Goal: Check status

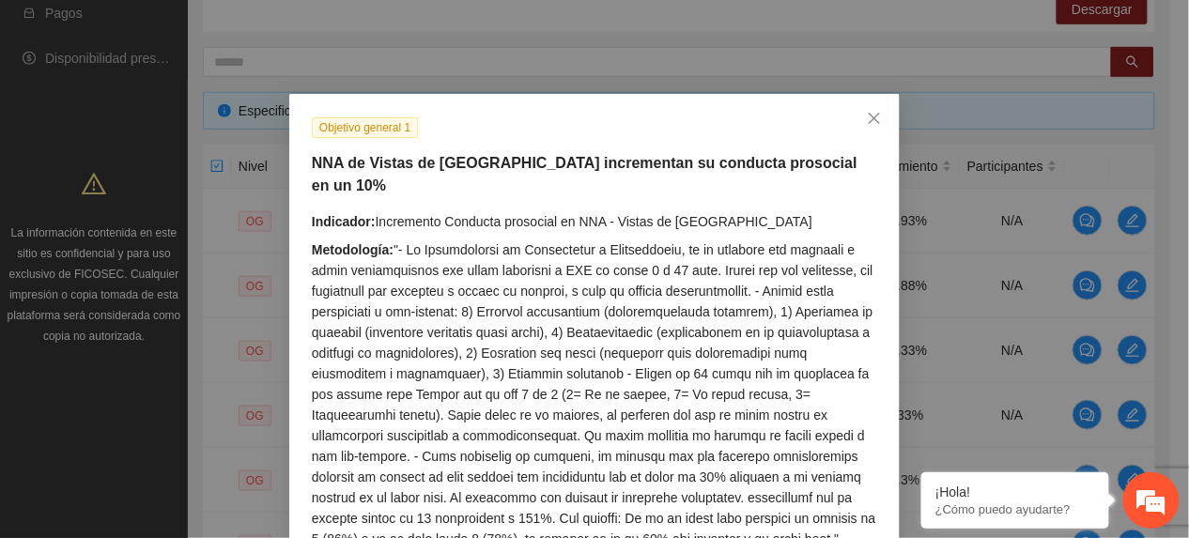
scroll to position [240, 0]
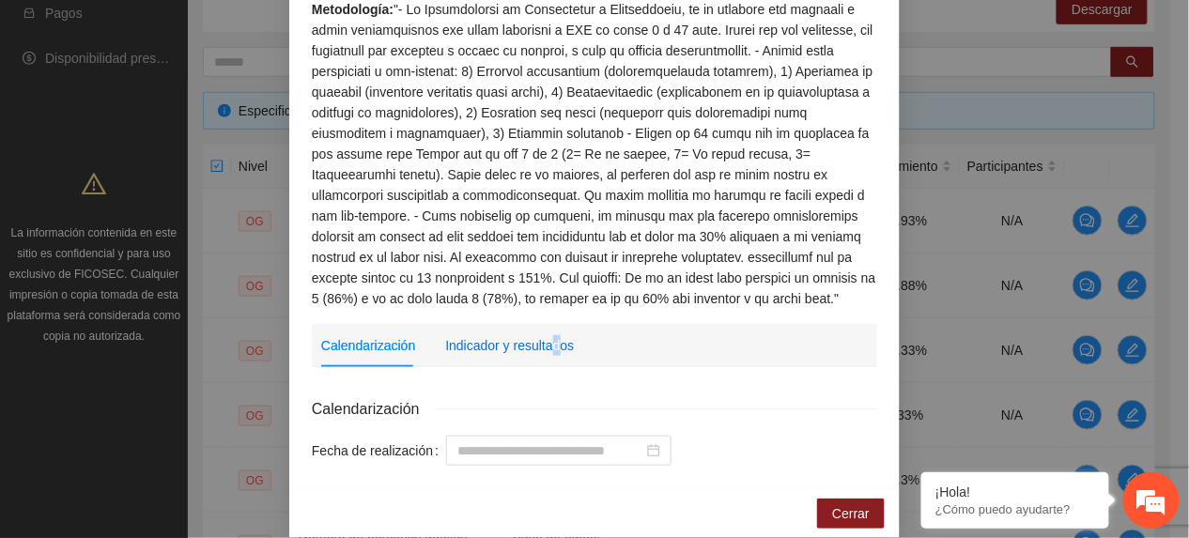
click at [543, 335] on div "Indicador y resultados" at bounding box center [509, 345] width 129 height 21
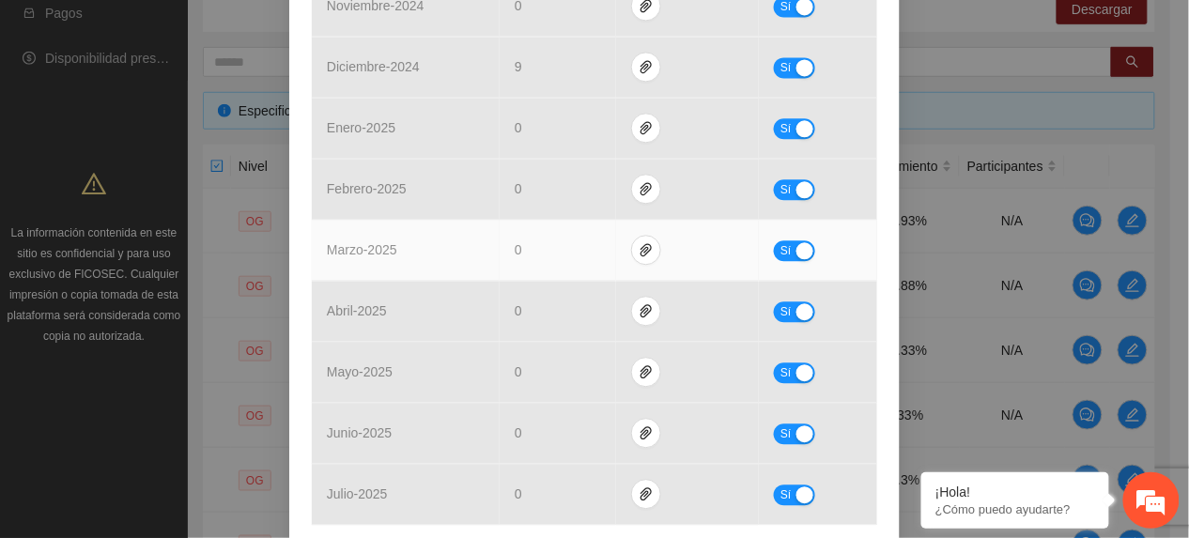
scroll to position [1202, 0]
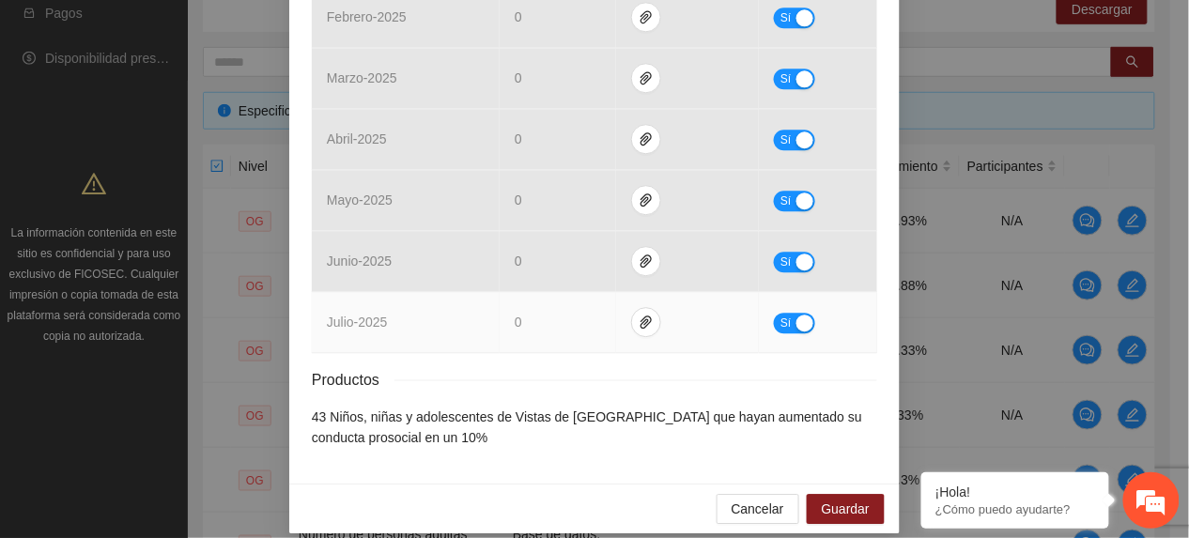
click at [796, 315] on div "button" at bounding box center [804, 323] width 17 height 17
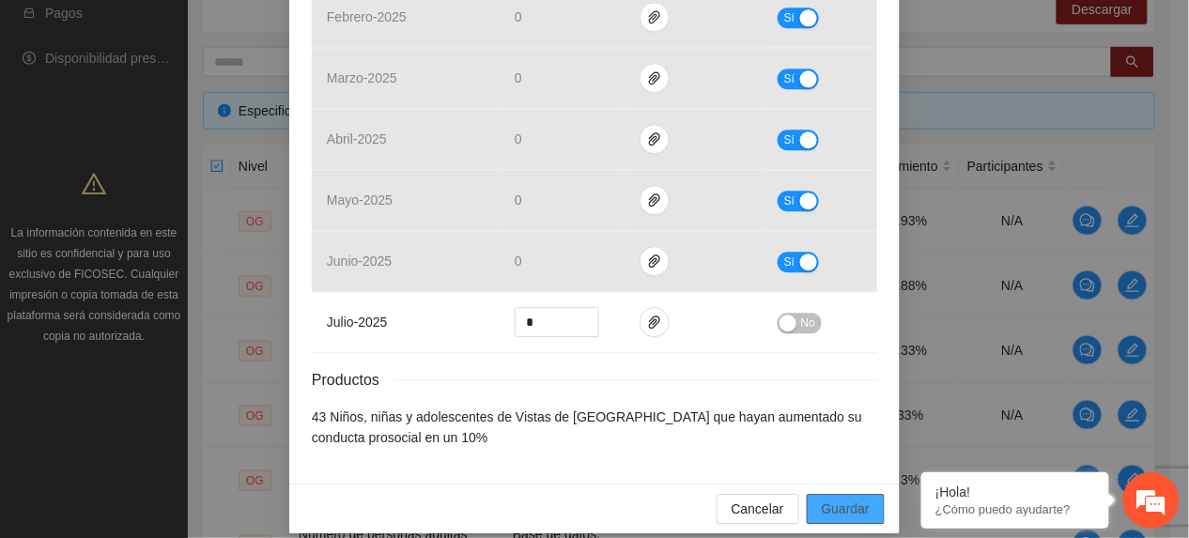
drag, startPoint x: 845, startPoint y: 490, endPoint x: 851, endPoint y: 502, distance: 12.6
click at [849, 499] on span "Guardar" at bounding box center [846, 509] width 48 height 21
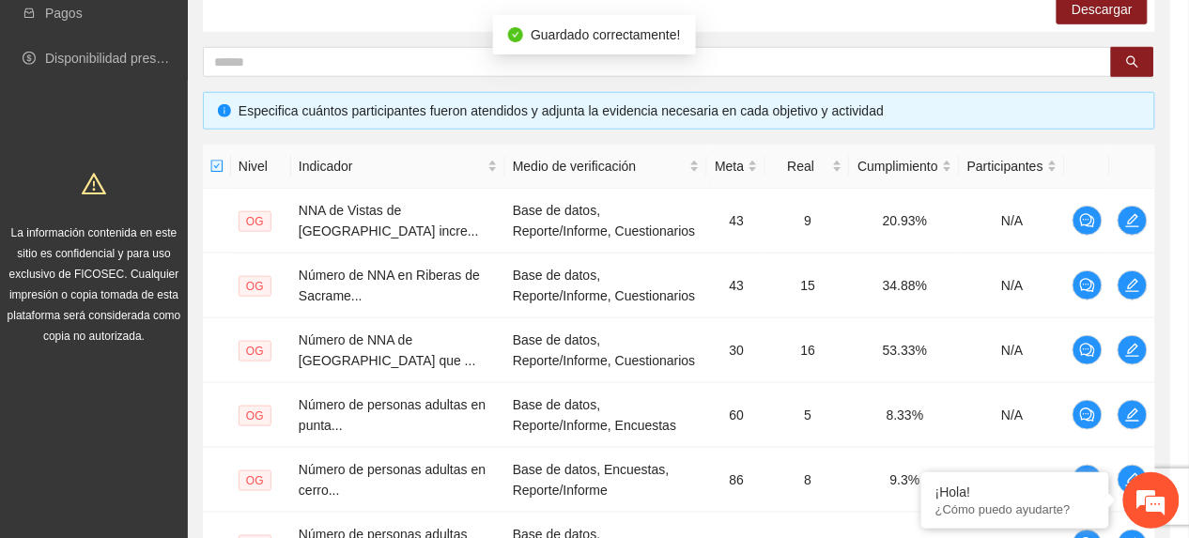
scroll to position [1108, 0]
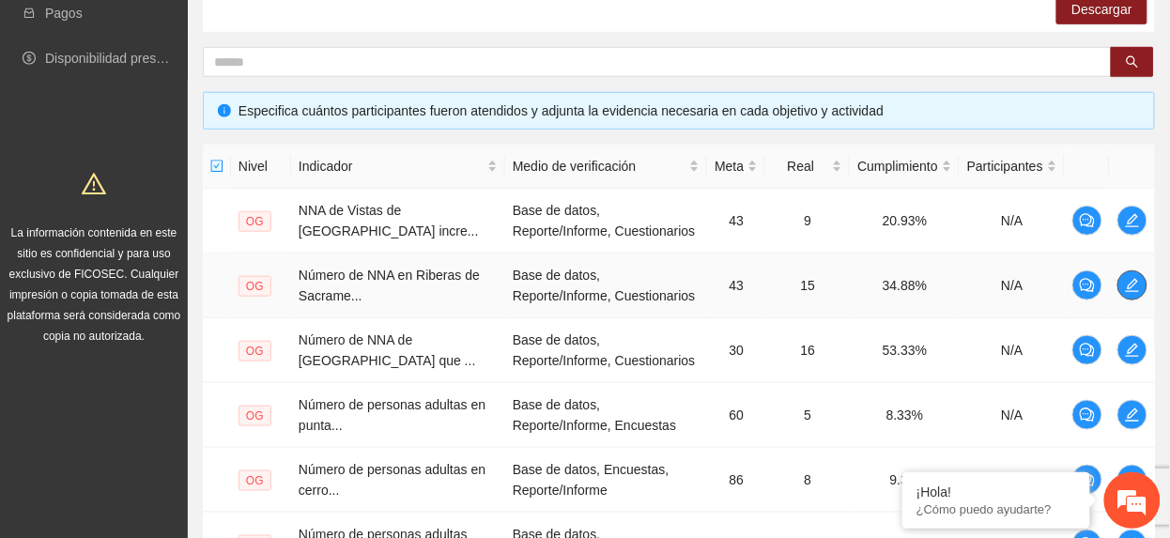
click at [1133, 298] on button "button" at bounding box center [1133, 286] width 30 height 30
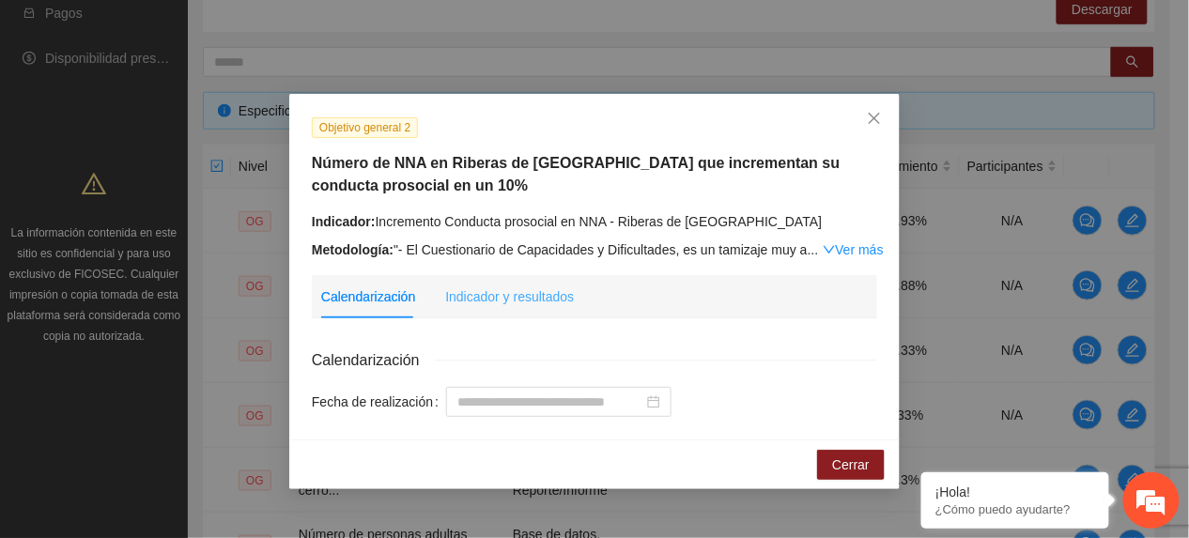
click at [479, 283] on div "Indicador y resultados" at bounding box center [509, 296] width 129 height 43
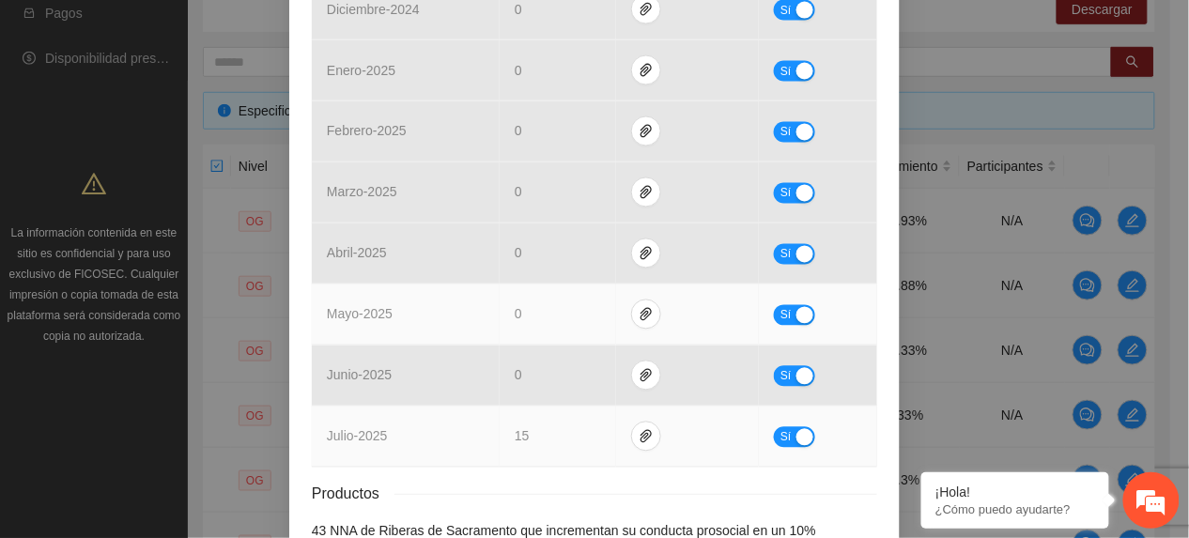
scroll to position [914, 0]
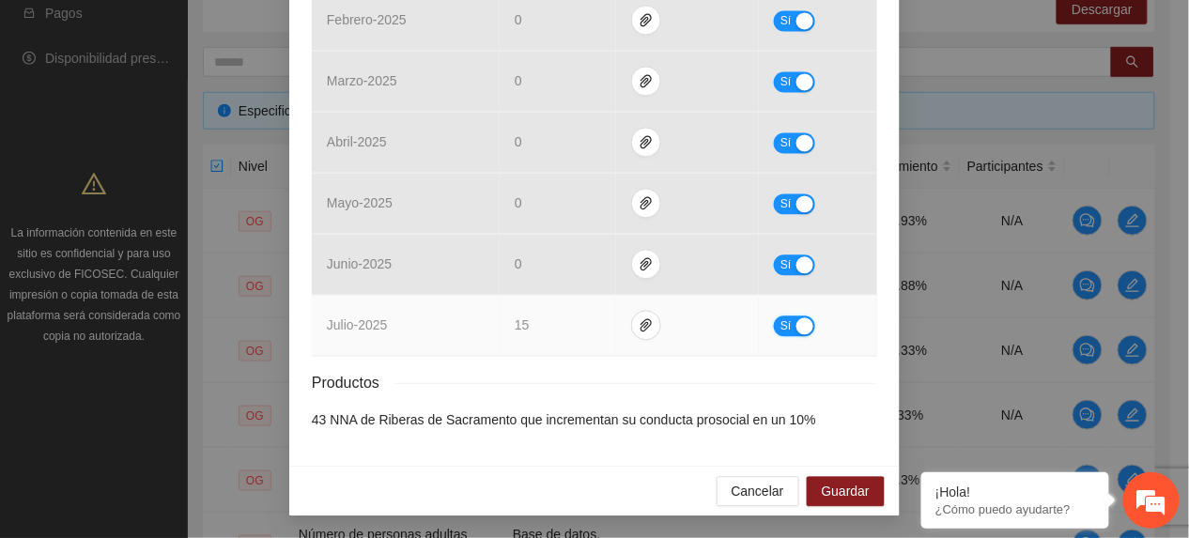
drag, startPoint x: 780, startPoint y: 331, endPoint x: 734, endPoint y: 344, distance: 47.0
click at [781, 332] on span "Sí" at bounding box center [786, 326] width 11 height 21
click at [640, 335] on button "button" at bounding box center [655, 325] width 30 height 30
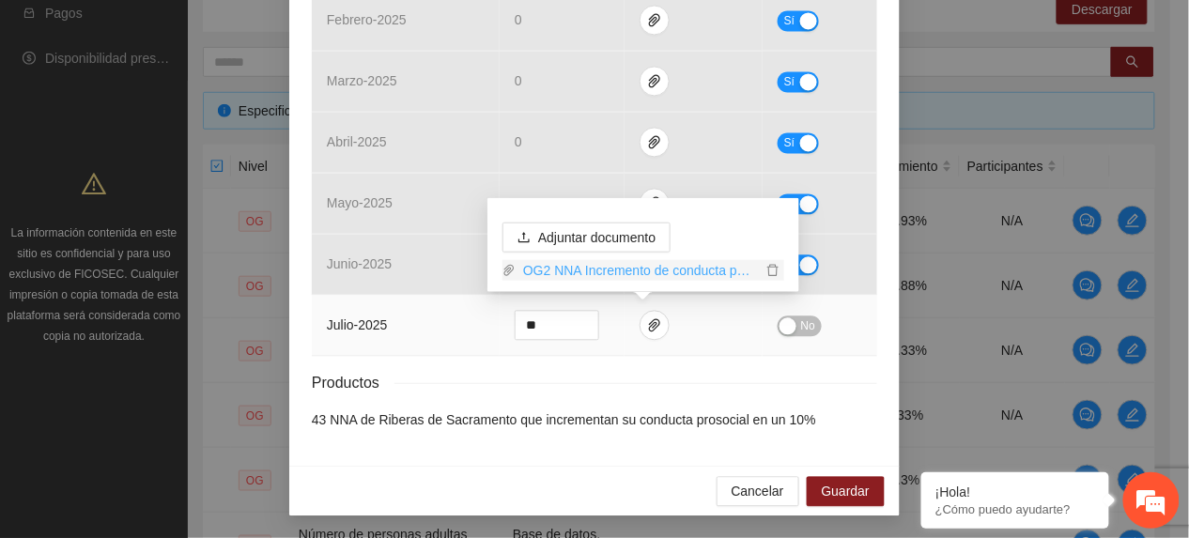
click at [583, 279] on link "OG2 NNA Incremento de conducta prosocial RS.rar" at bounding box center [639, 270] width 246 height 21
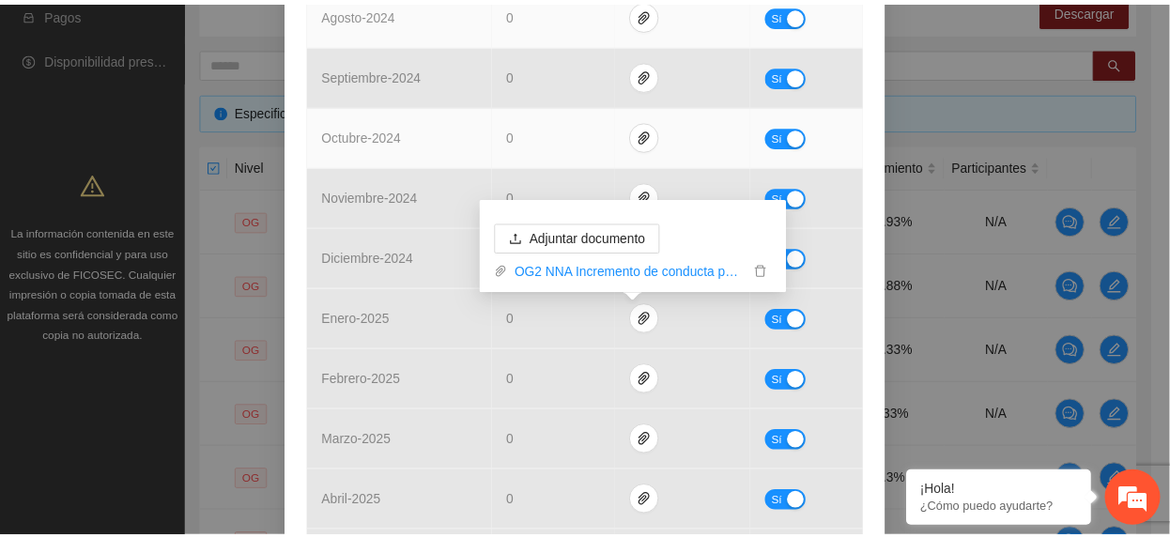
scroll to position [38, 0]
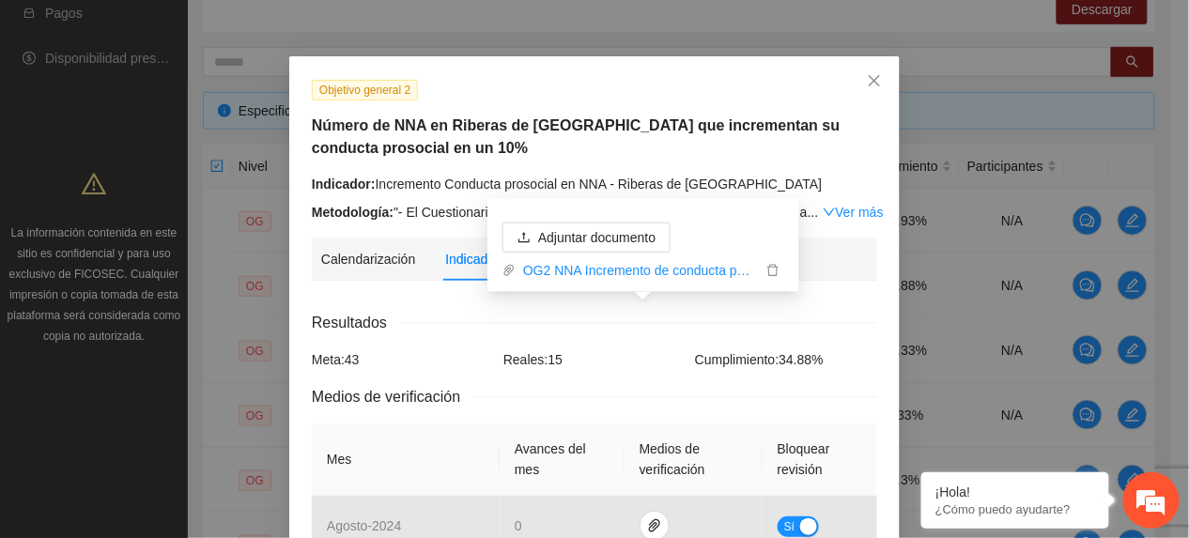
drag, startPoint x: 489, startPoint y: 110, endPoint x: 490, endPoint y: 99, distance: 11.3
click at [487, 102] on div "Objetivo general 2 Número de NNA en Riberas de [GEOGRAPHIC_DATA] que incrementa…" at bounding box center [595, 151] width 580 height 144
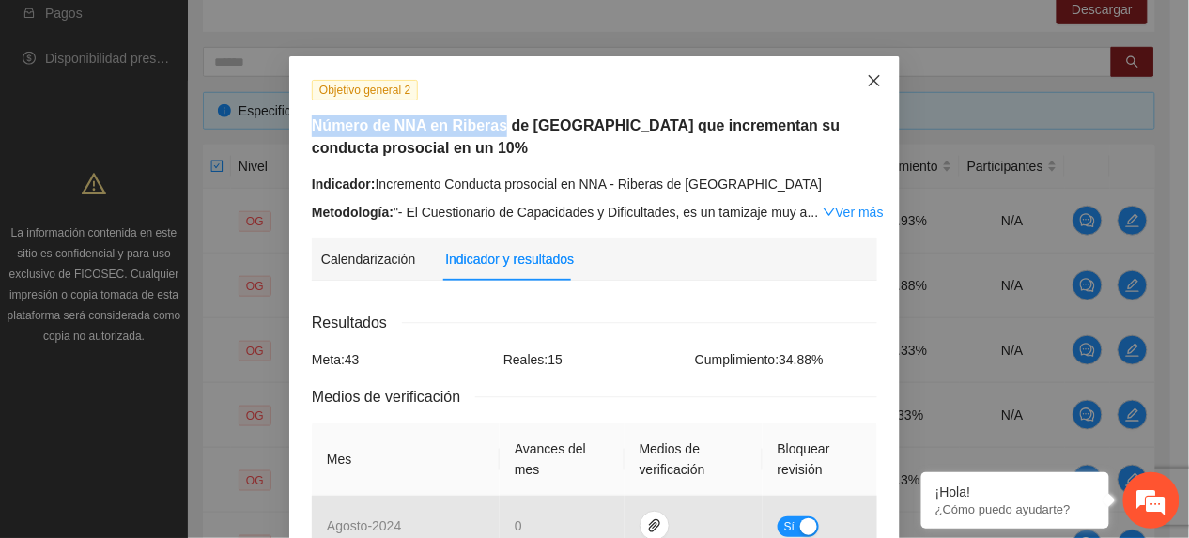
drag, startPoint x: 490, startPoint y: 99, endPoint x: 858, endPoint y: 84, distance: 367.6
click at [872, 76] on icon "close" at bounding box center [874, 80] width 15 height 15
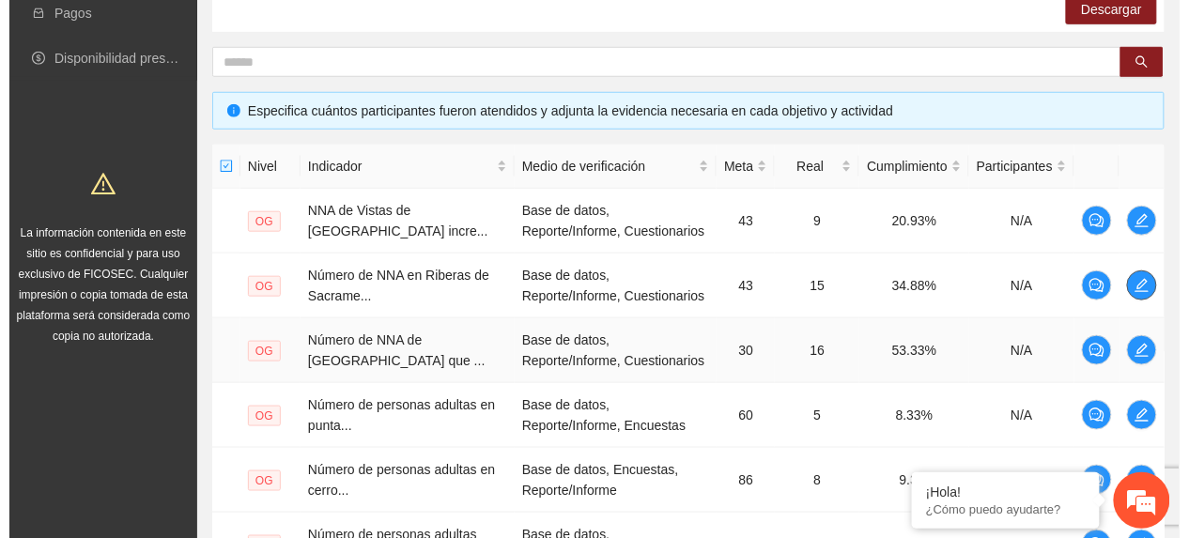
scroll to position [808, 0]
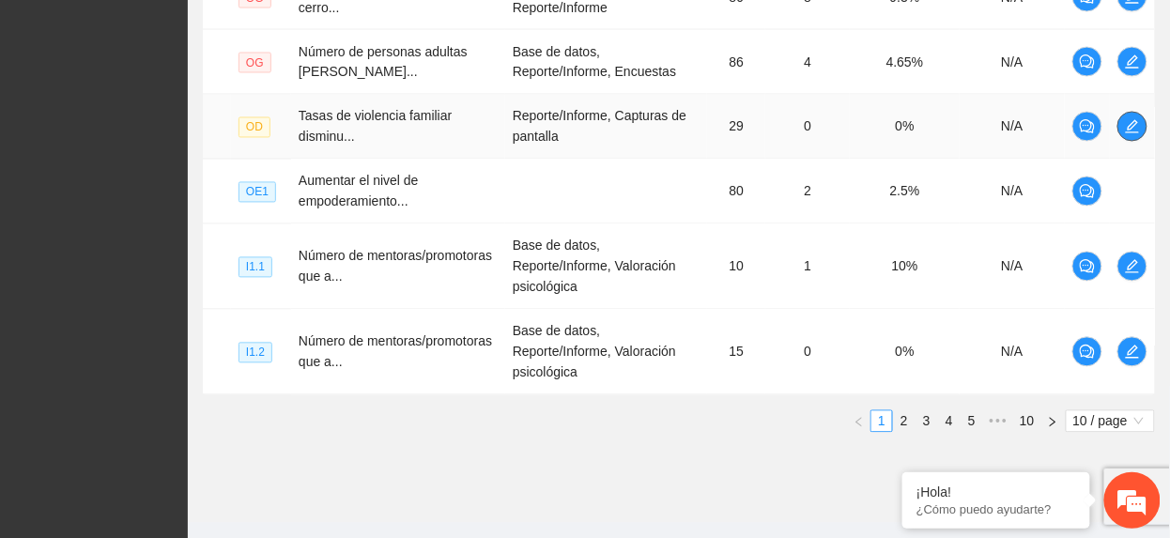
click at [1132, 140] on button "button" at bounding box center [1133, 127] width 30 height 30
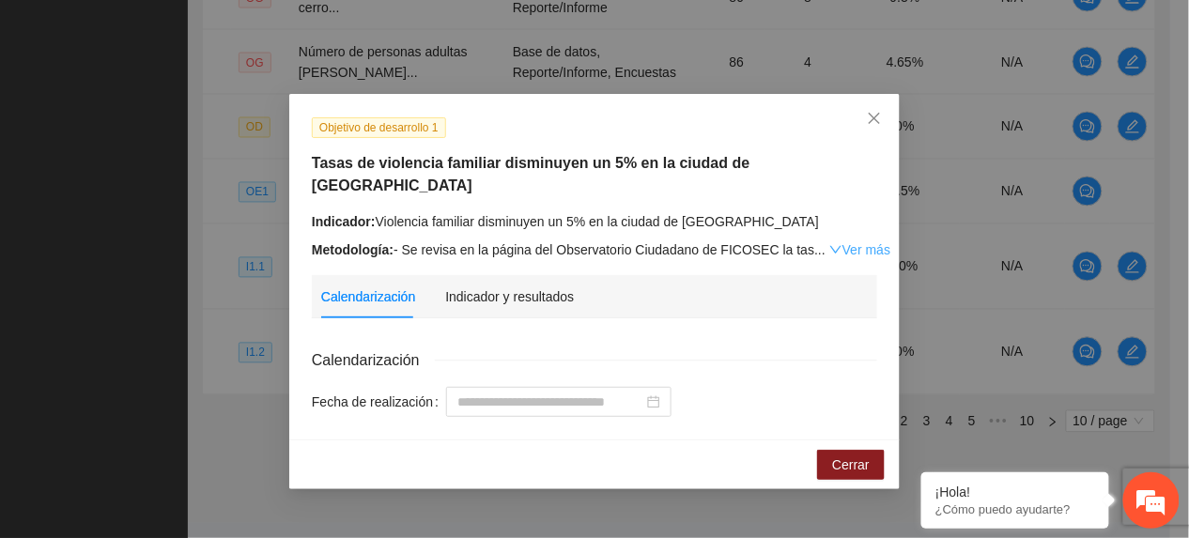
click at [850, 242] on link "Ver más" at bounding box center [859, 249] width 61 height 15
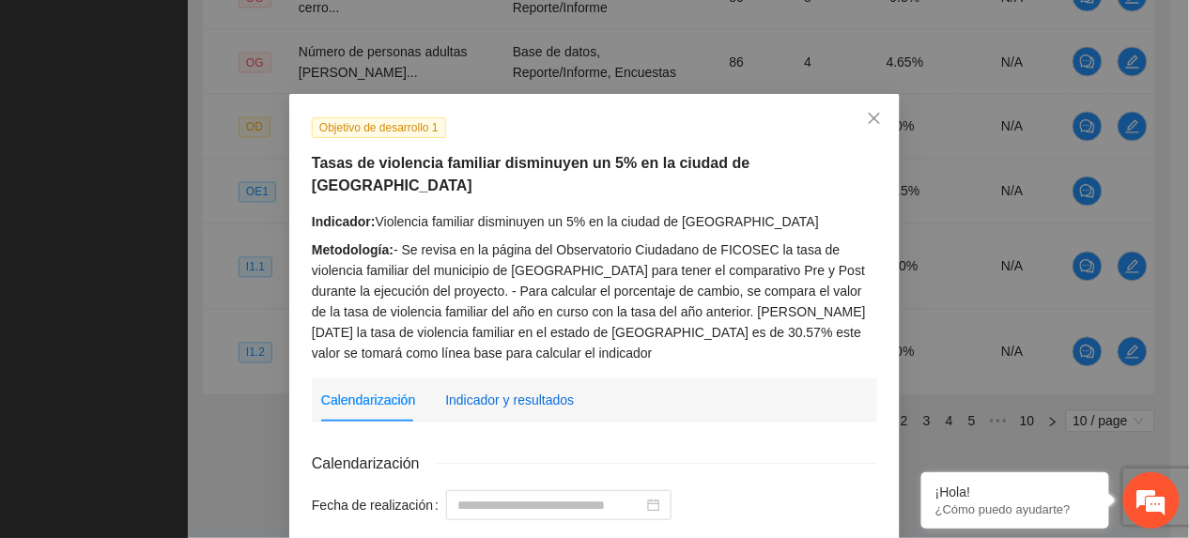
click at [523, 390] on div "Indicador y resultados" at bounding box center [509, 400] width 129 height 21
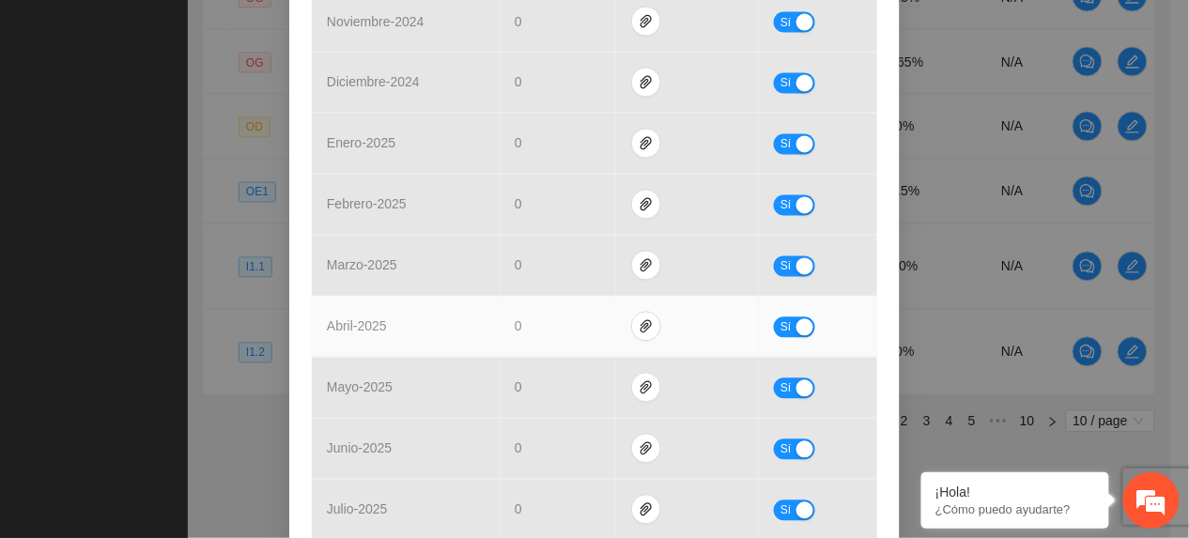
scroll to position [996, 0]
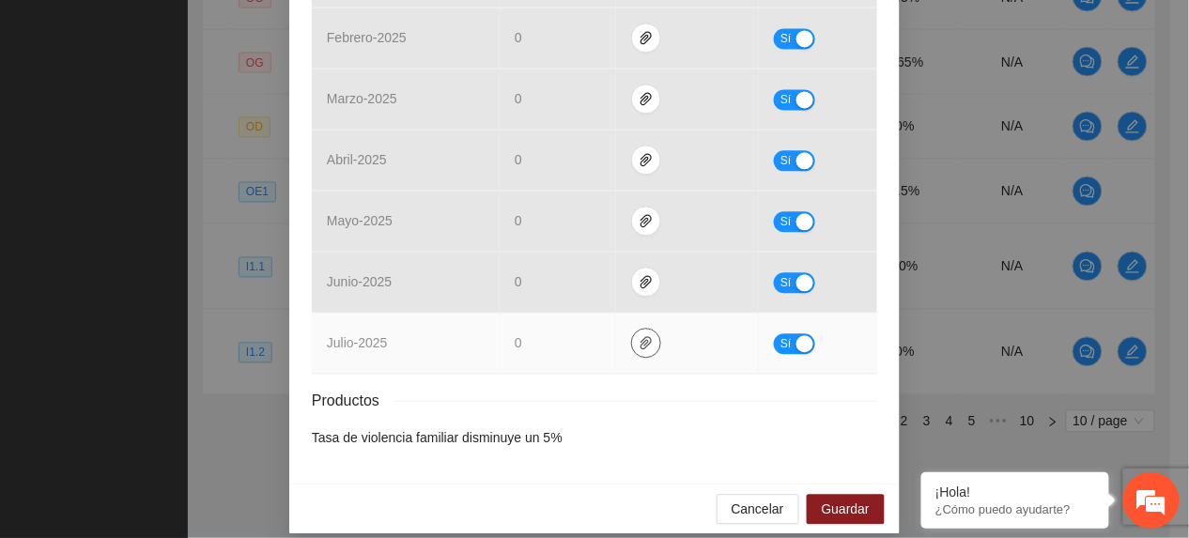
click at [639, 335] on icon "paper-clip" at bounding box center [646, 342] width 15 height 15
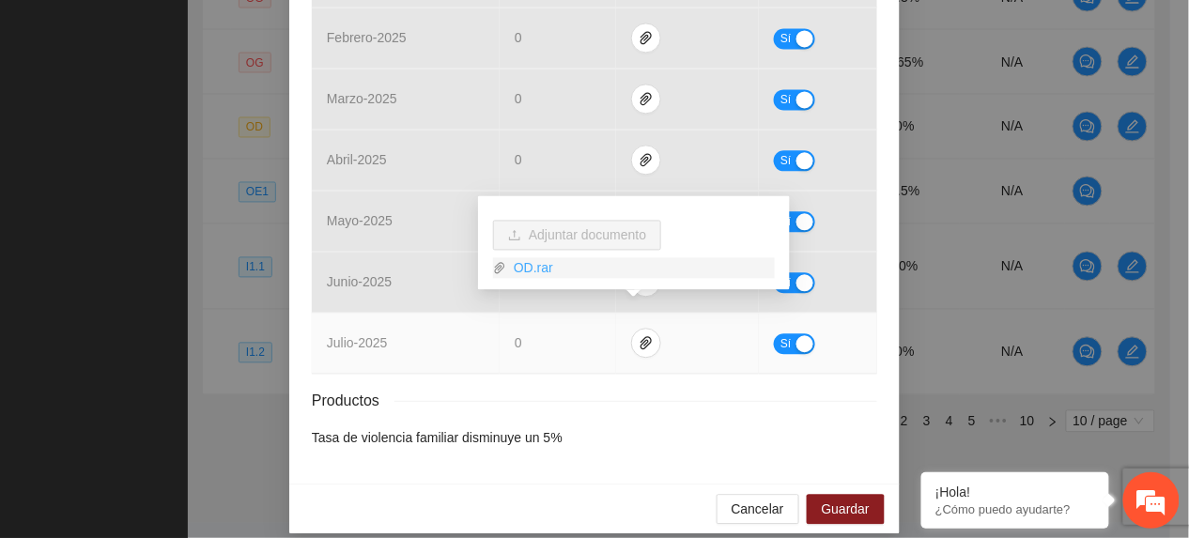
click at [537, 267] on link "OD.rar" at bounding box center [640, 268] width 269 height 21
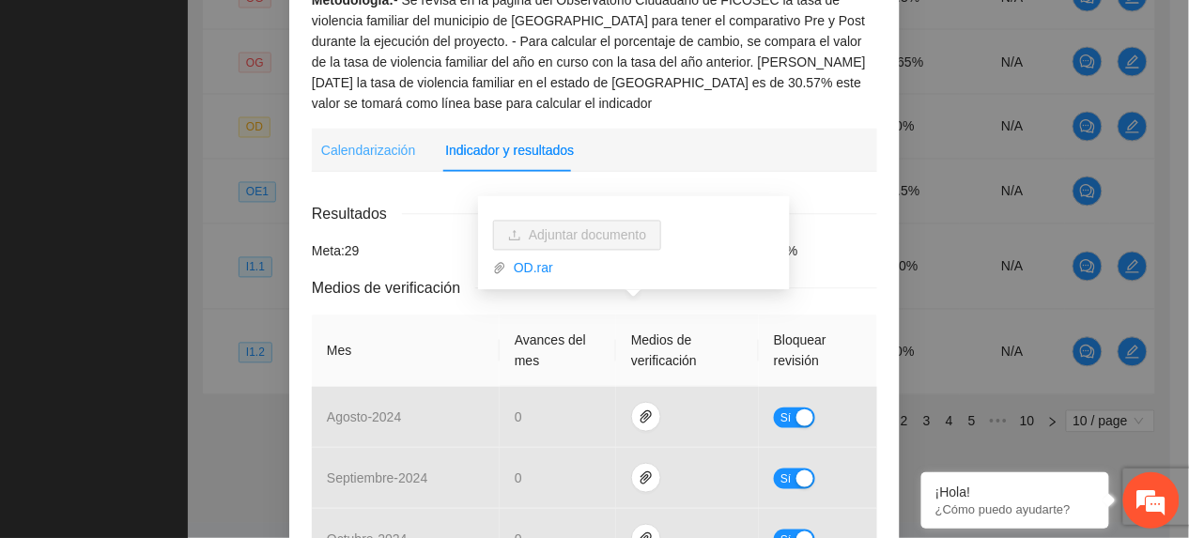
scroll to position [0, 0]
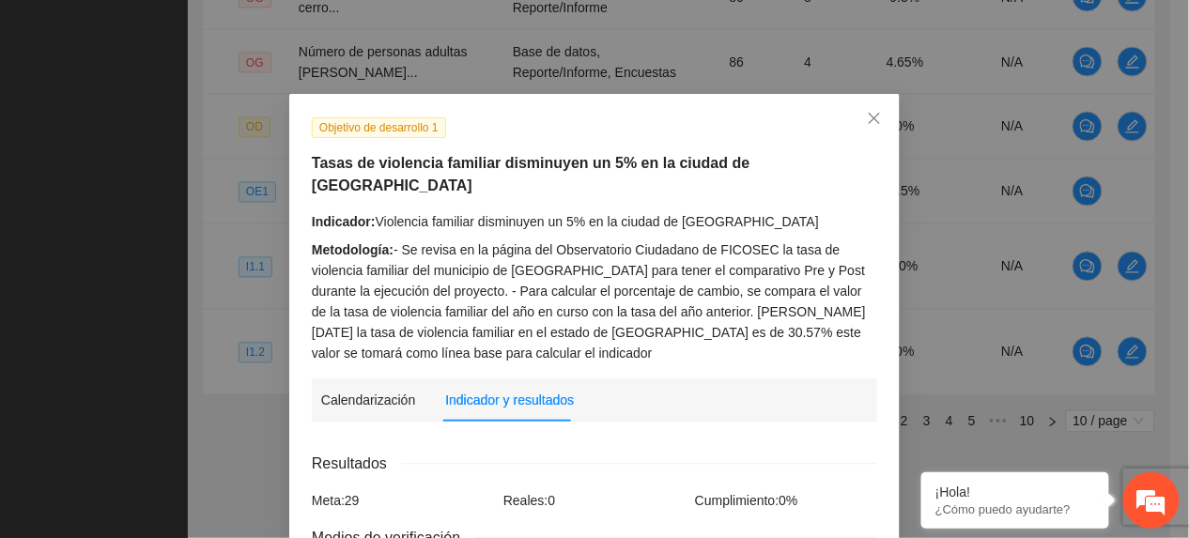
click at [346, 212] on div "Indicador: Violencia familiar disminuyen un 5% en la ciudad de [GEOGRAPHIC_DATA…" at bounding box center [594, 287] width 565 height 152
click at [854, 117] on span "Close" at bounding box center [874, 119] width 51 height 51
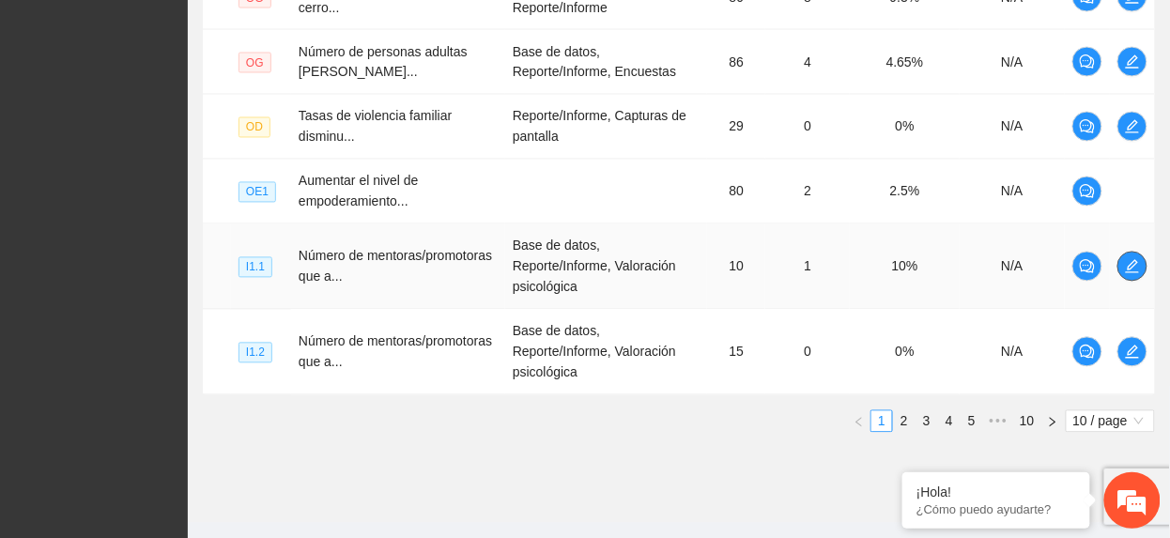
click at [1128, 259] on icon "edit" at bounding box center [1132, 266] width 15 height 15
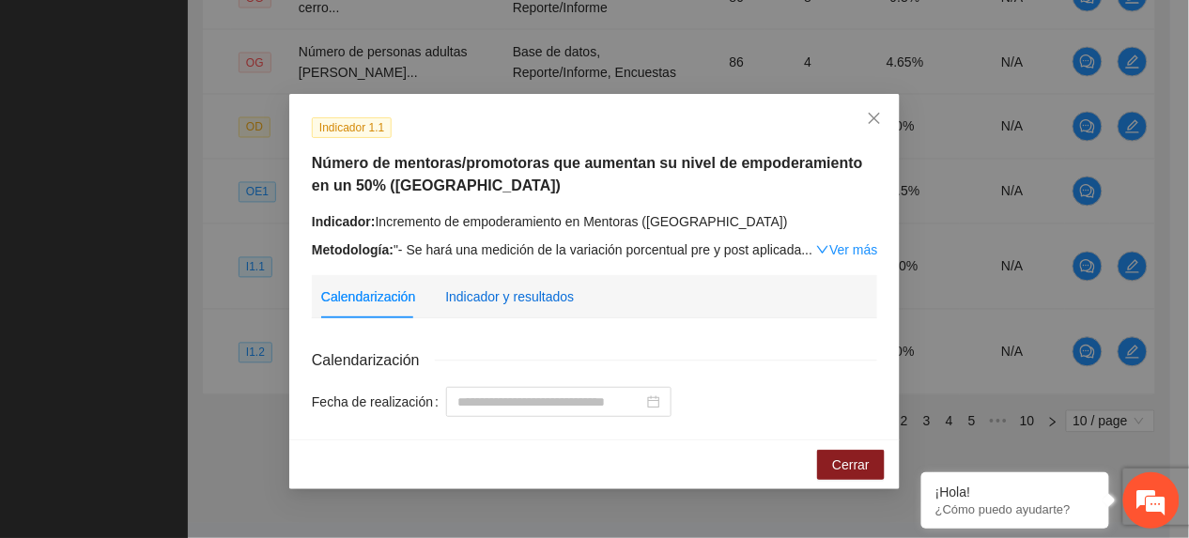
click at [498, 299] on div "Indicador y resultados" at bounding box center [509, 296] width 129 height 21
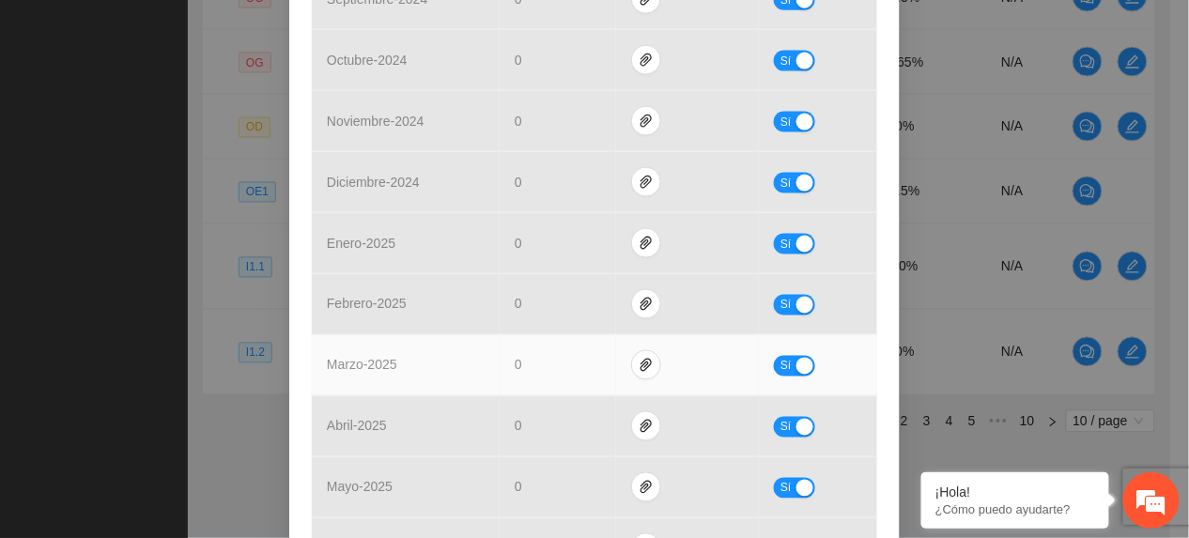
scroll to position [914, 0]
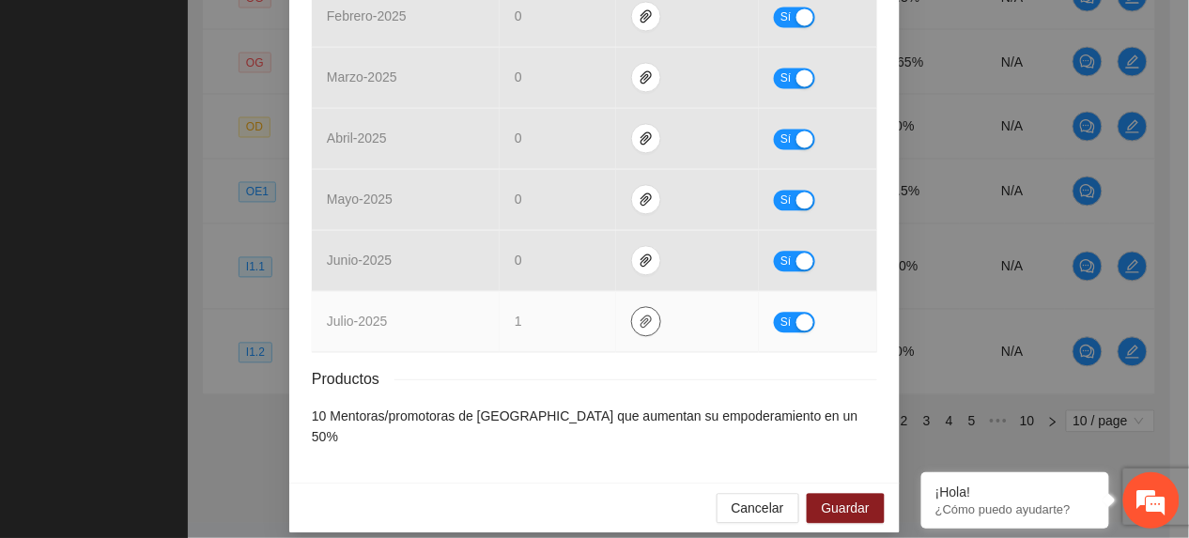
click at [639, 325] on icon "paper-clip" at bounding box center [646, 321] width 15 height 15
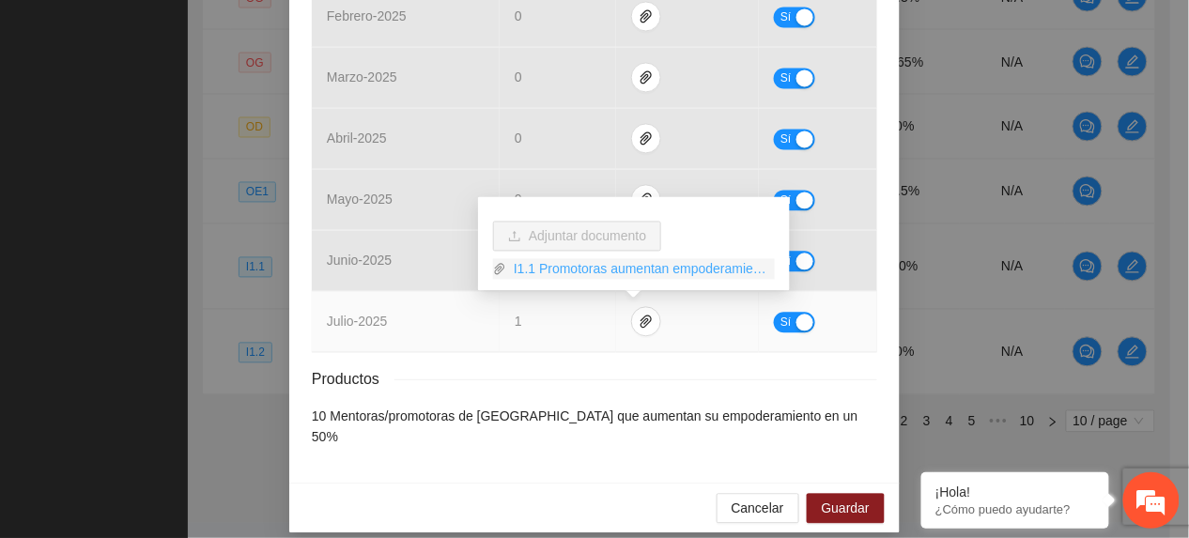
click at [569, 267] on link "I1.1 Promotoras aumentan empoderamiento PO.rar" at bounding box center [640, 269] width 269 height 21
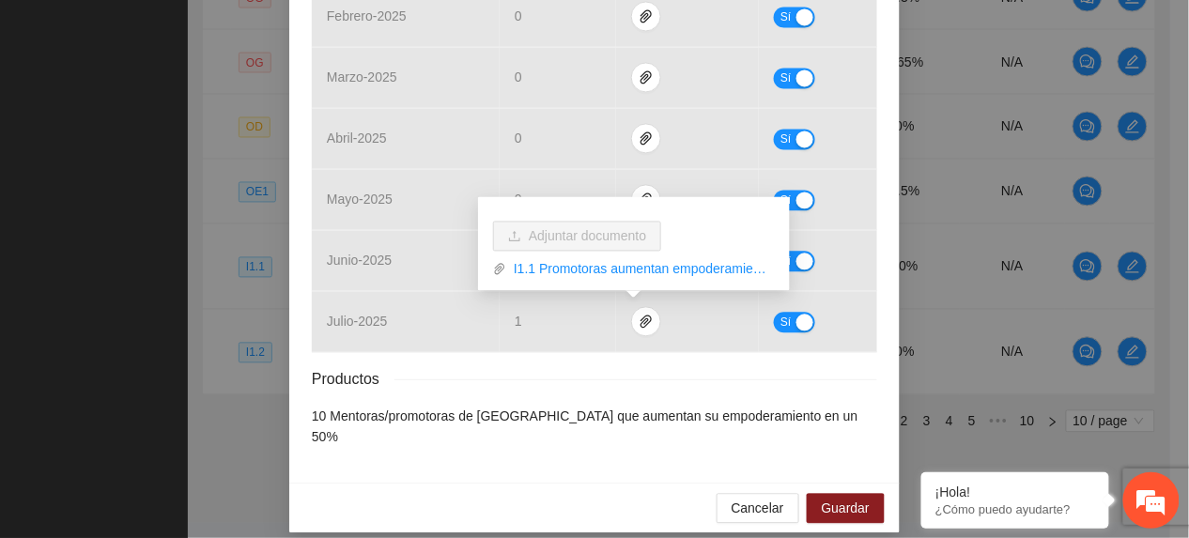
drag, startPoint x: 460, startPoint y: 422, endPoint x: 453, endPoint y: 433, distance: 13.5
click at [458, 428] on li "10 Mentoras/promotoras de [GEOGRAPHIC_DATA] que aumentan su empoderamiento en u…" at bounding box center [594, 426] width 565 height 41
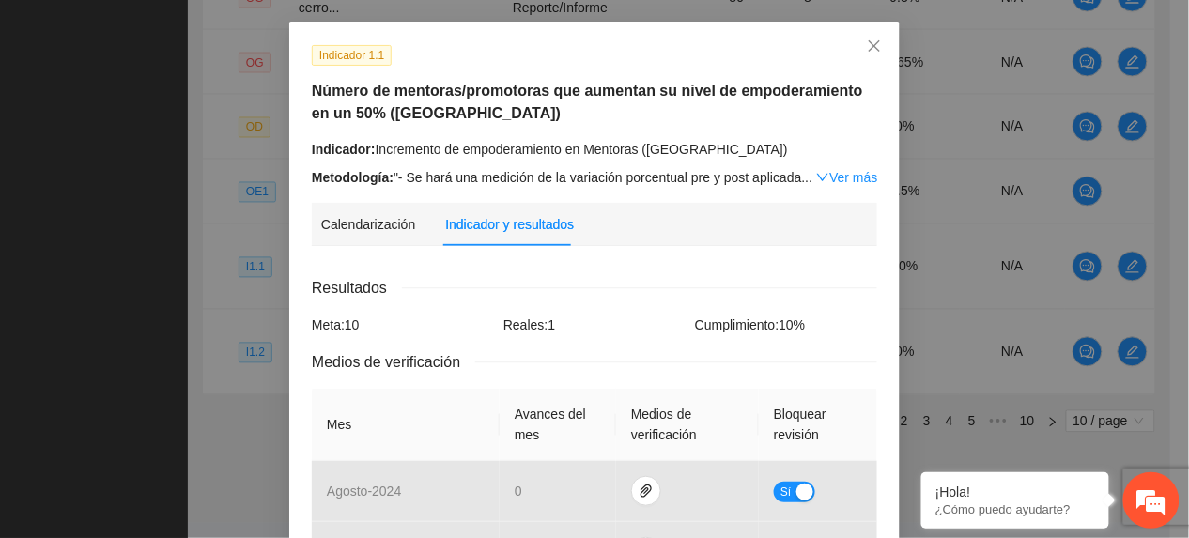
scroll to position [38, 0]
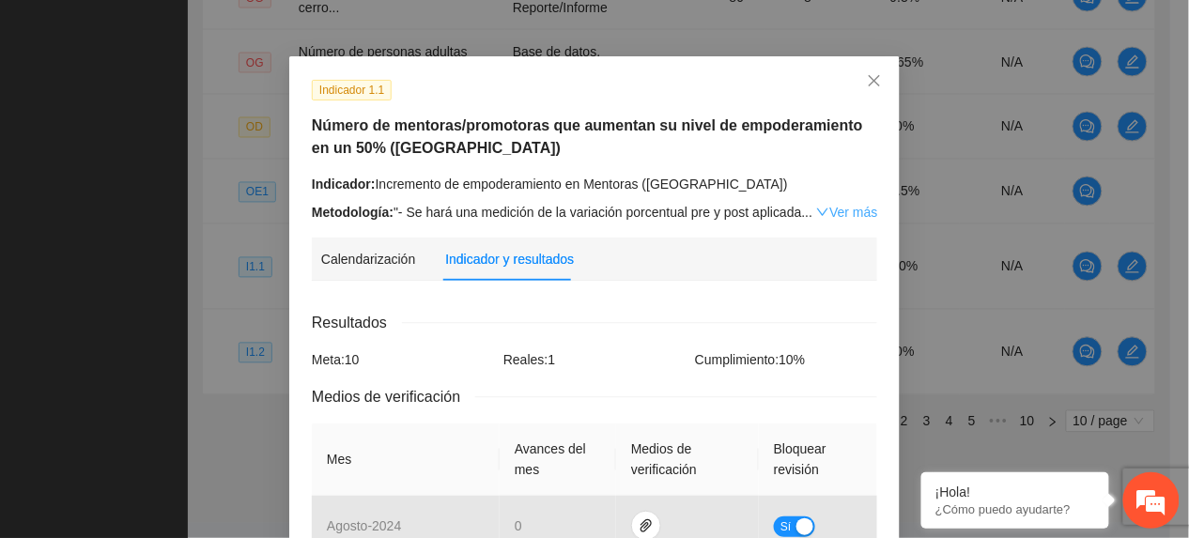
click at [832, 207] on link "Ver más" at bounding box center [846, 212] width 61 height 15
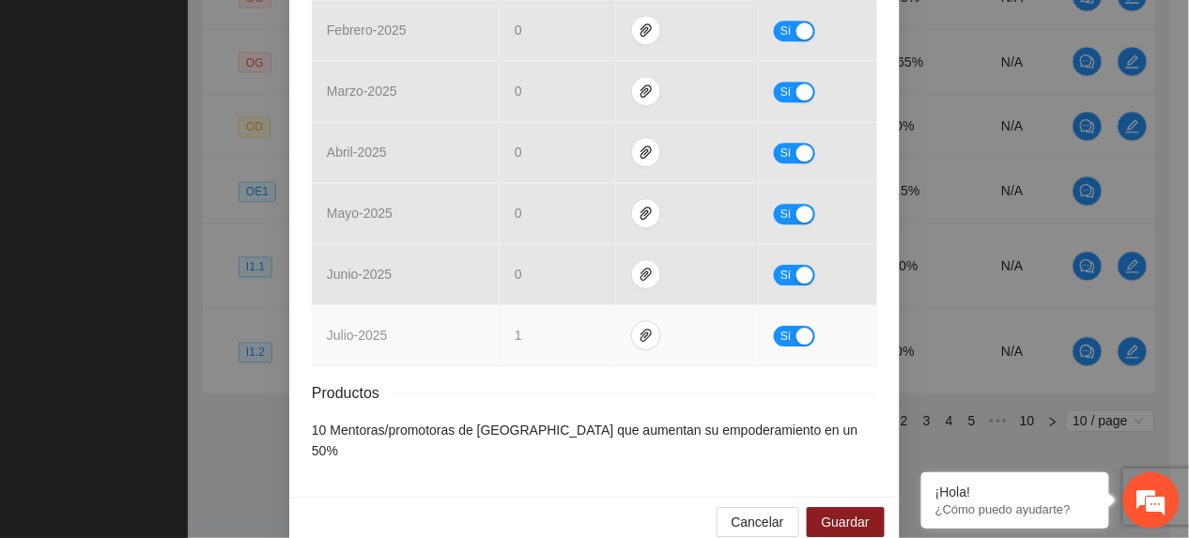
scroll to position [1327, 0]
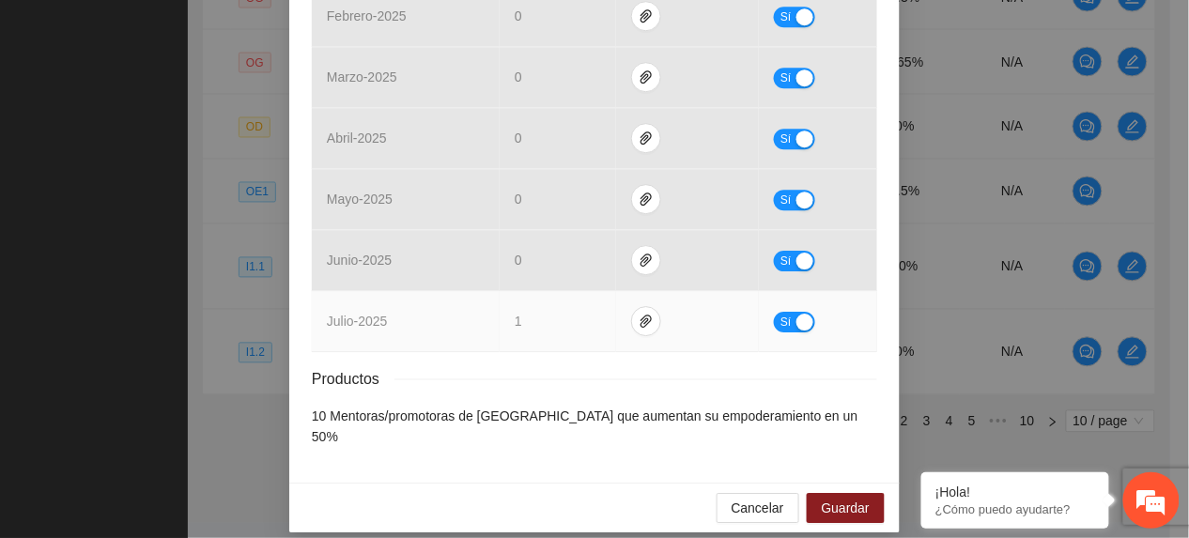
click at [774, 328] on button "Sí" at bounding box center [794, 322] width 41 height 21
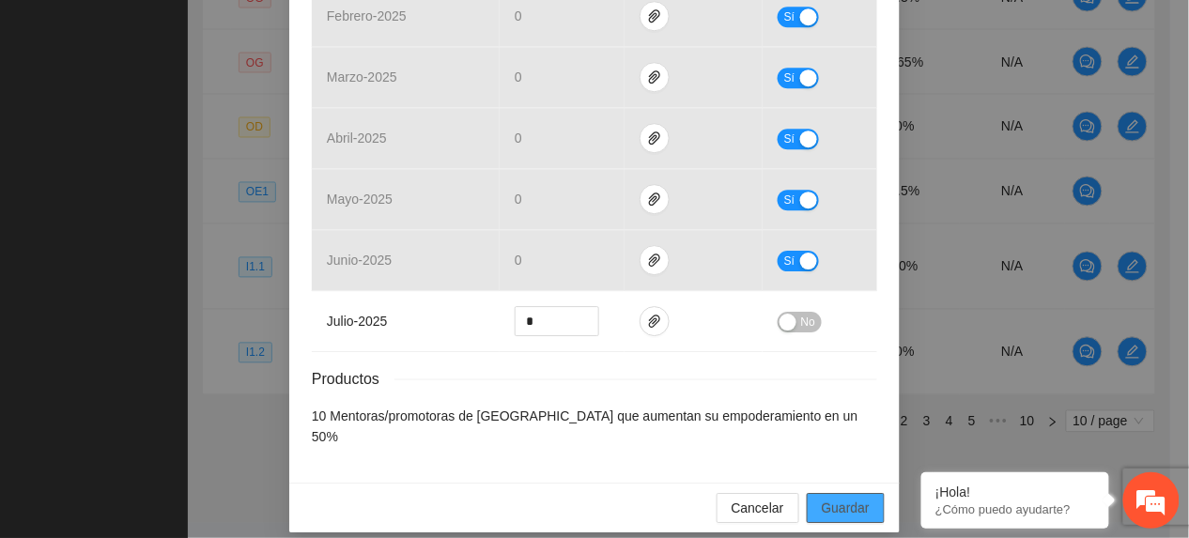
click at [839, 498] on span "Guardar" at bounding box center [846, 508] width 48 height 21
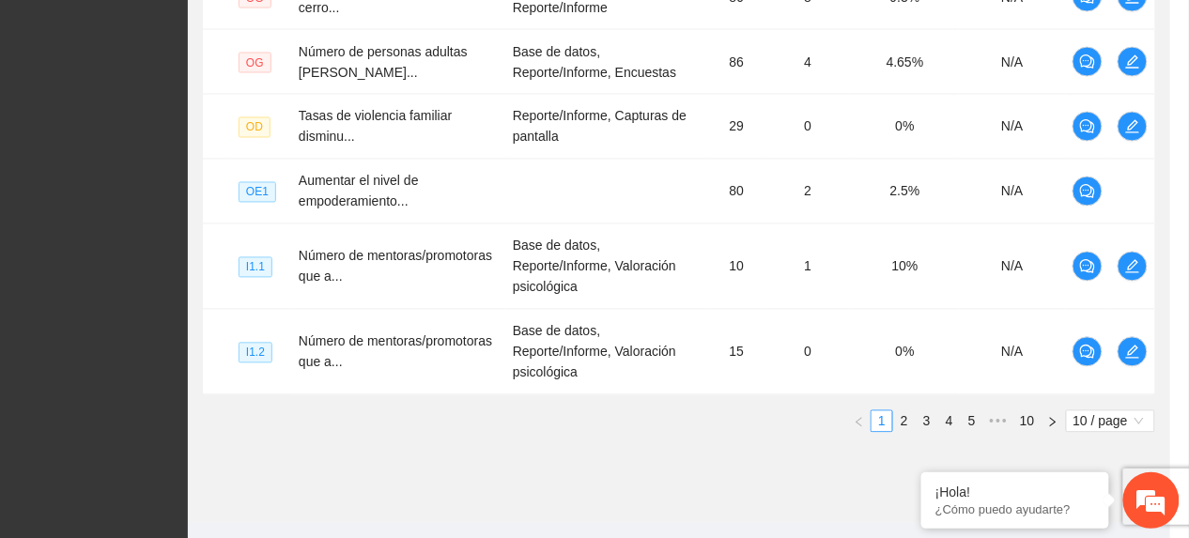
scroll to position [1234, 0]
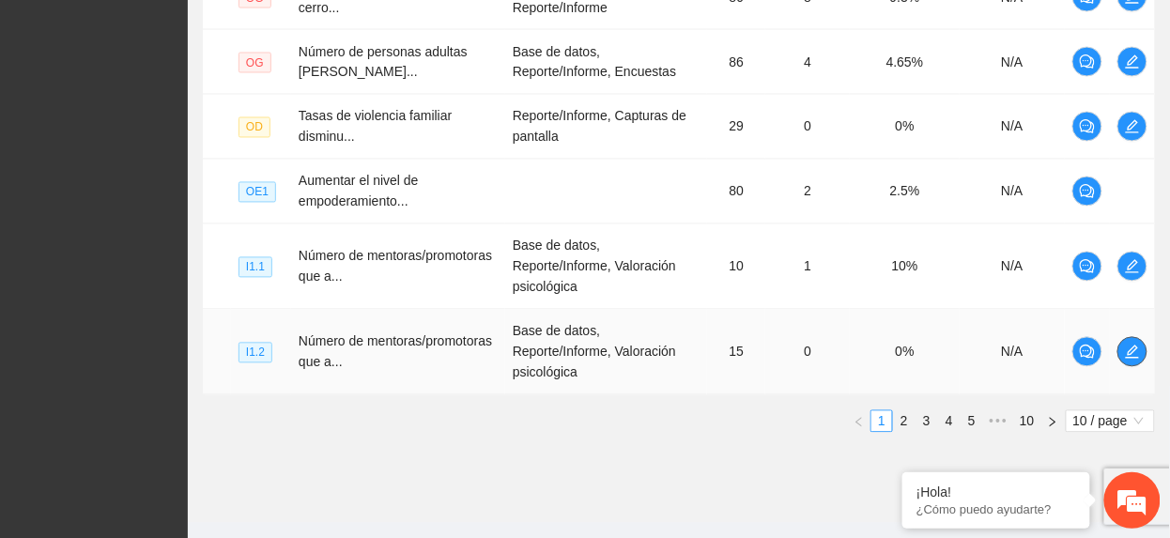
click at [1138, 338] on button "button" at bounding box center [1133, 352] width 30 height 30
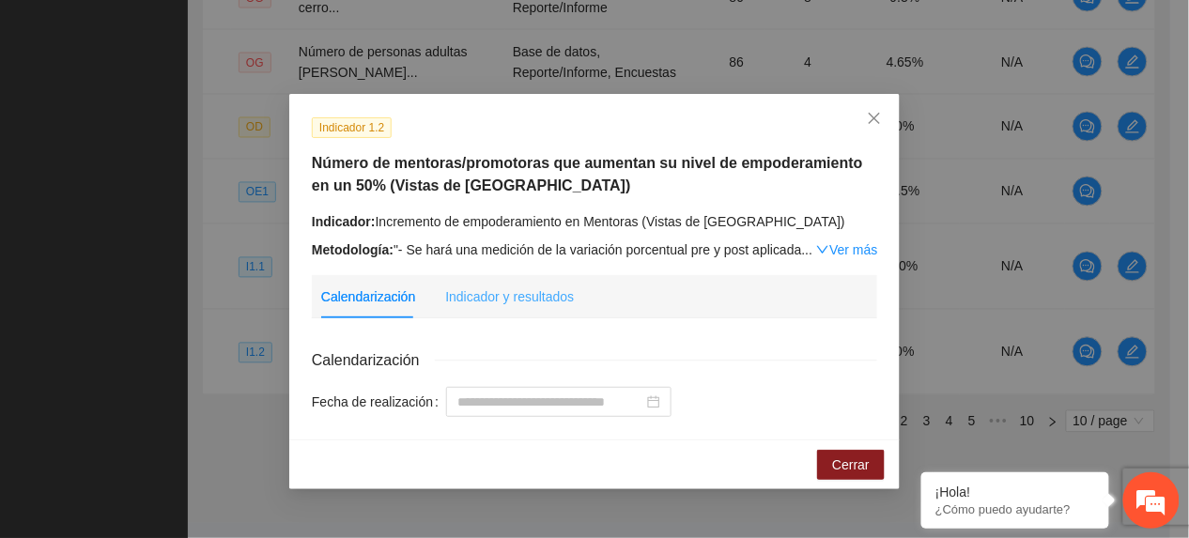
click at [479, 308] on div "Indicador y resultados" at bounding box center [509, 296] width 129 height 43
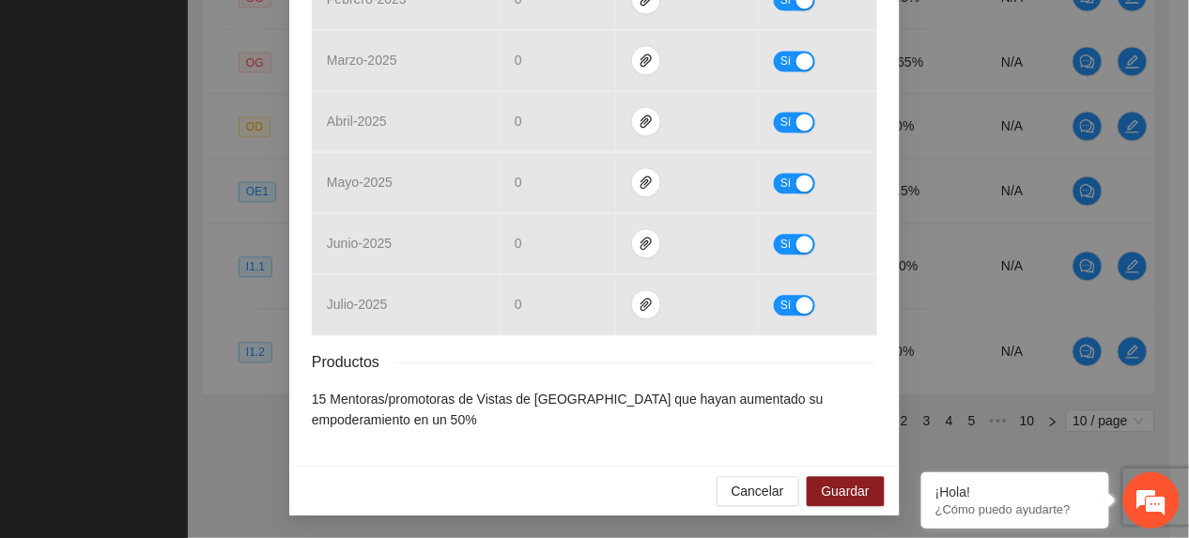
scroll to position [935, 0]
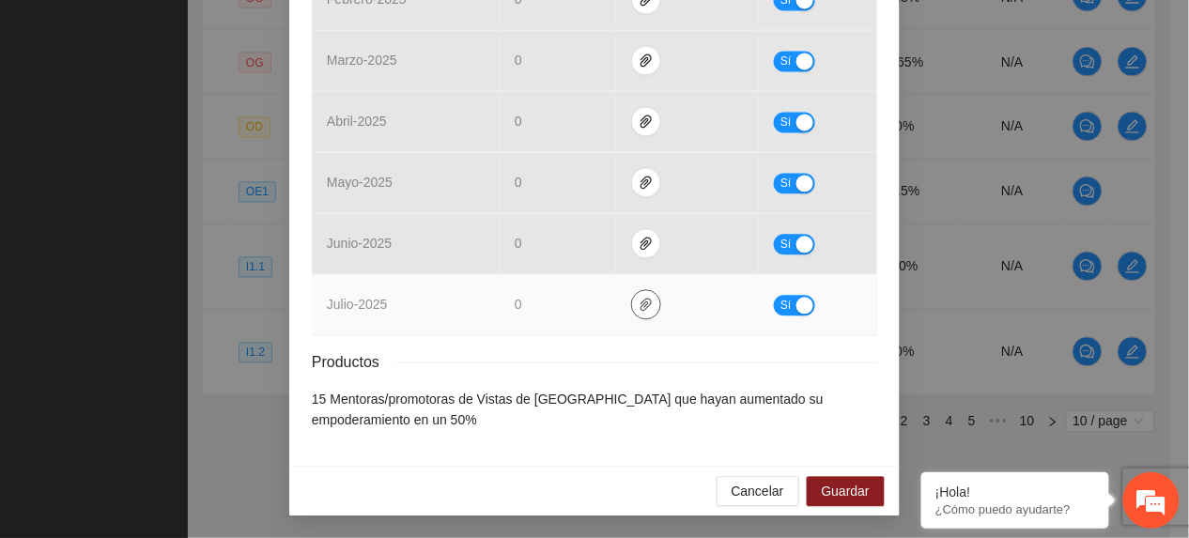
click at [639, 308] on icon "paper-clip" at bounding box center [646, 304] width 15 height 15
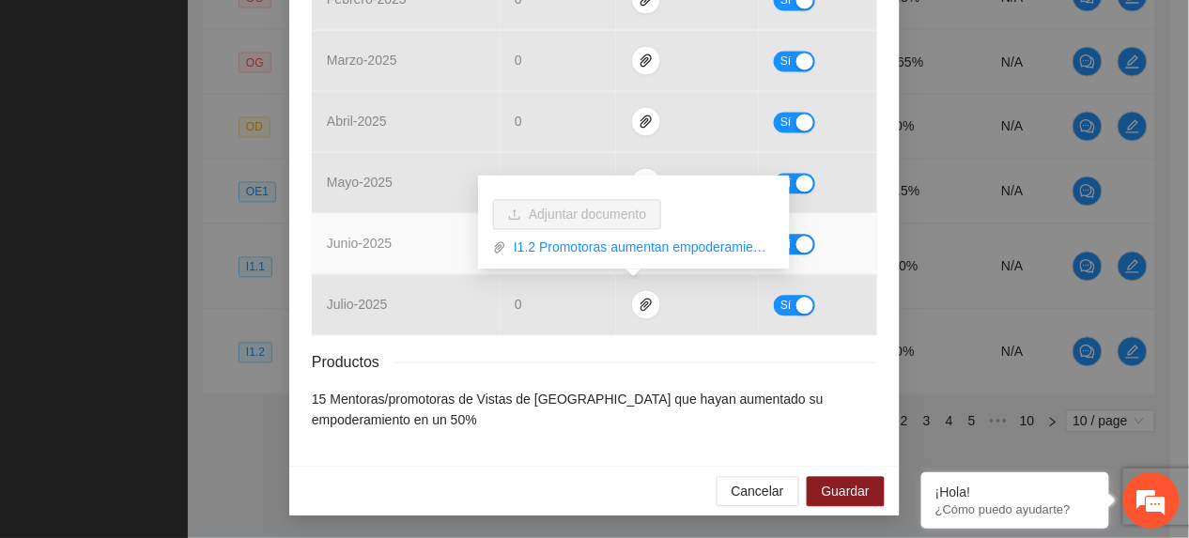
click at [432, 237] on td "junio - 2025" at bounding box center [406, 243] width 188 height 61
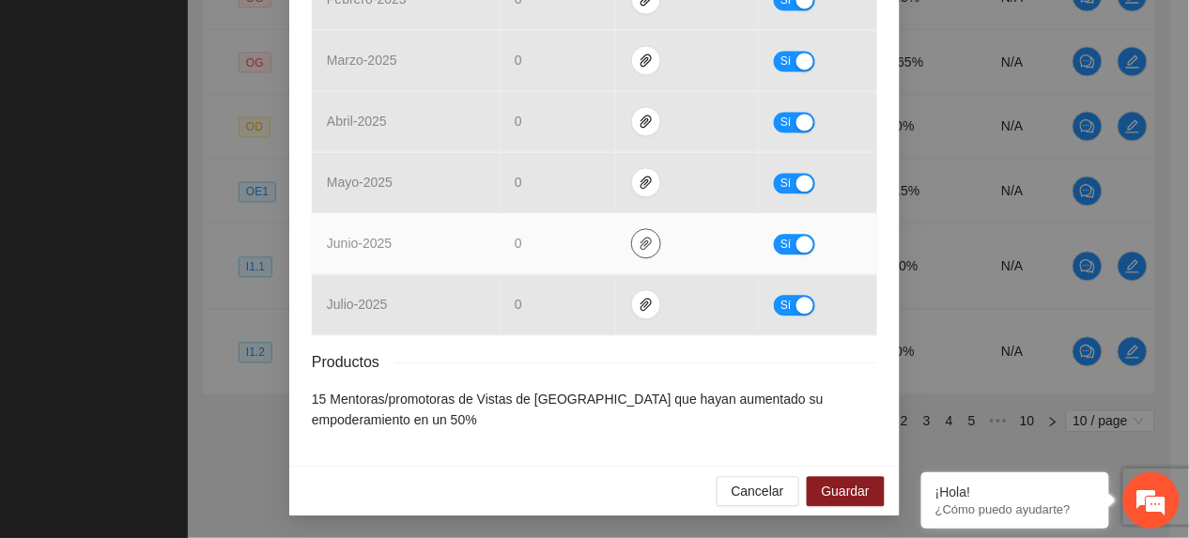
click at [639, 236] on icon "paper-clip" at bounding box center [646, 243] width 15 height 15
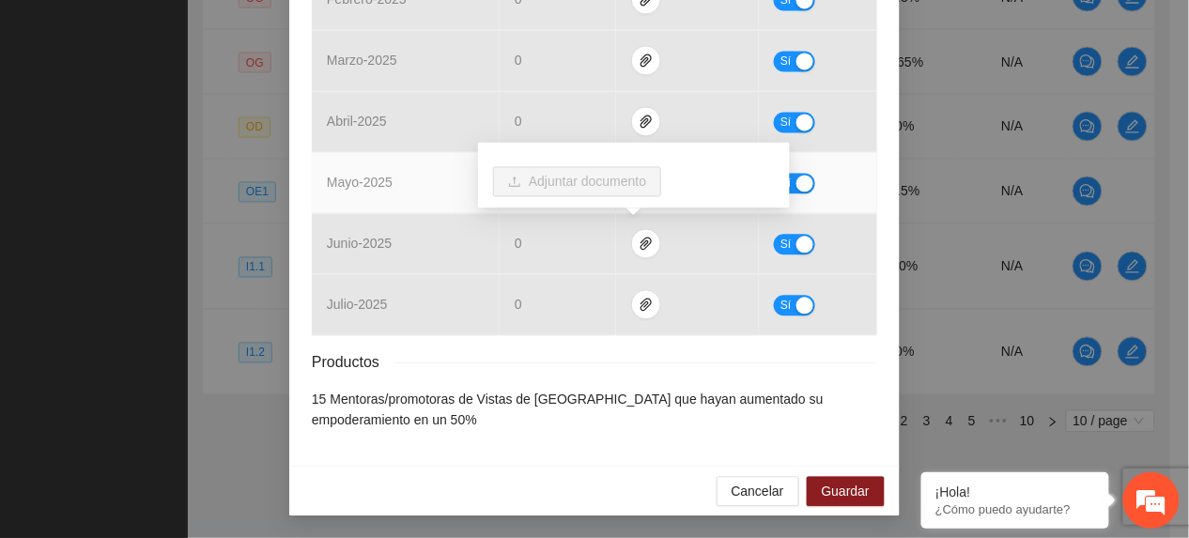
drag, startPoint x: 441, startPoint y: 169, endPoint x: 456, endPoint y: 175, distance: 16.0
click at [441, 173] on td "mayo - 2025" at bounding box center [406, 182] width 188 height 61
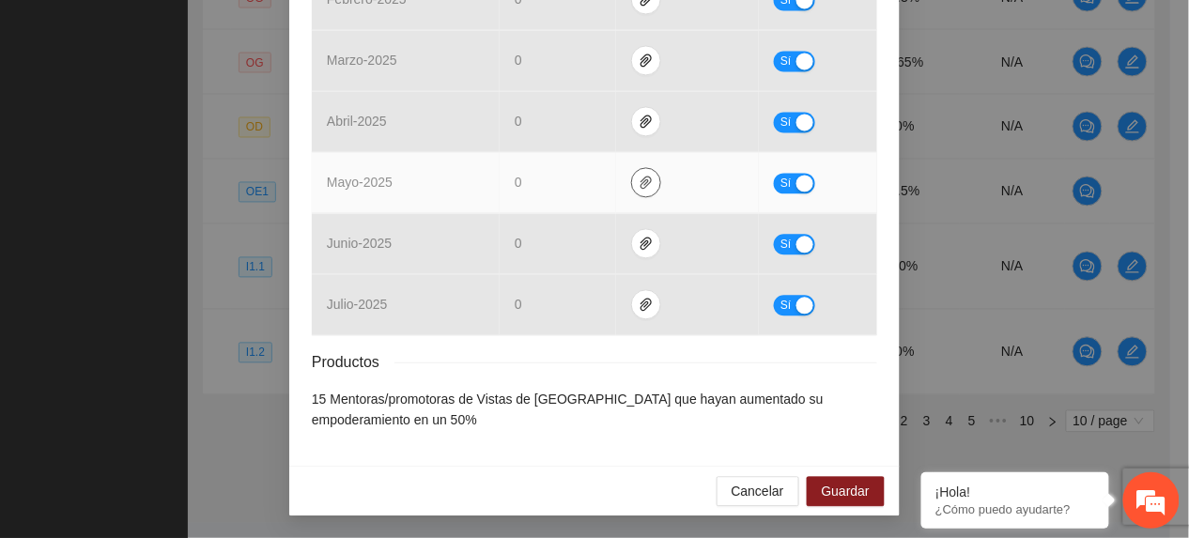
click at [639, 181] on icon "paper-clip" at bounding box center [646, 182] width 15 height 15
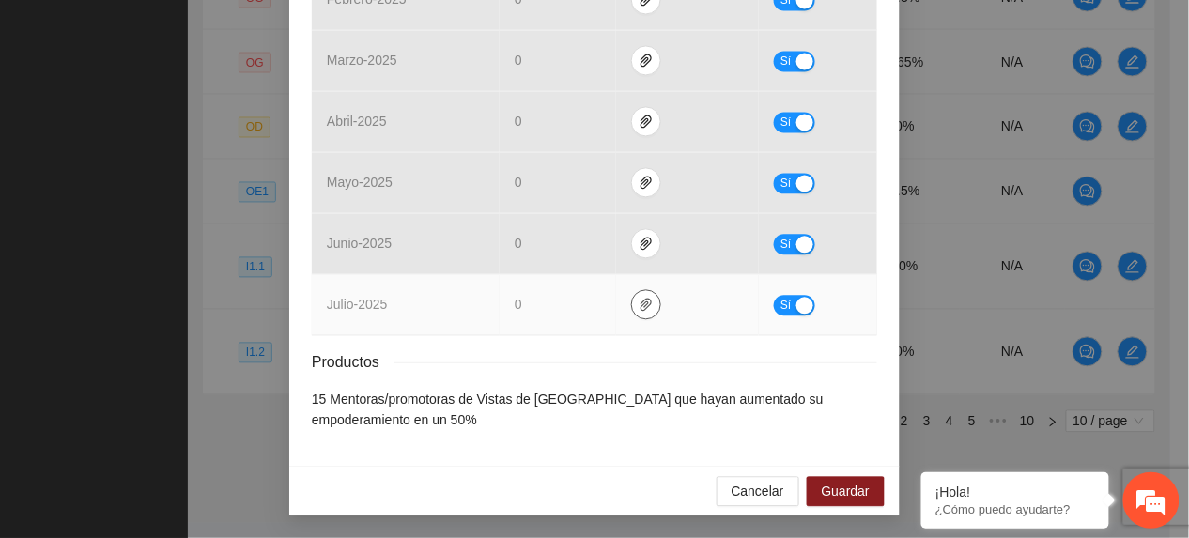
click at [640, 309] on icon "paper-clip" at bounding box center [646, 304] width 15 height 15
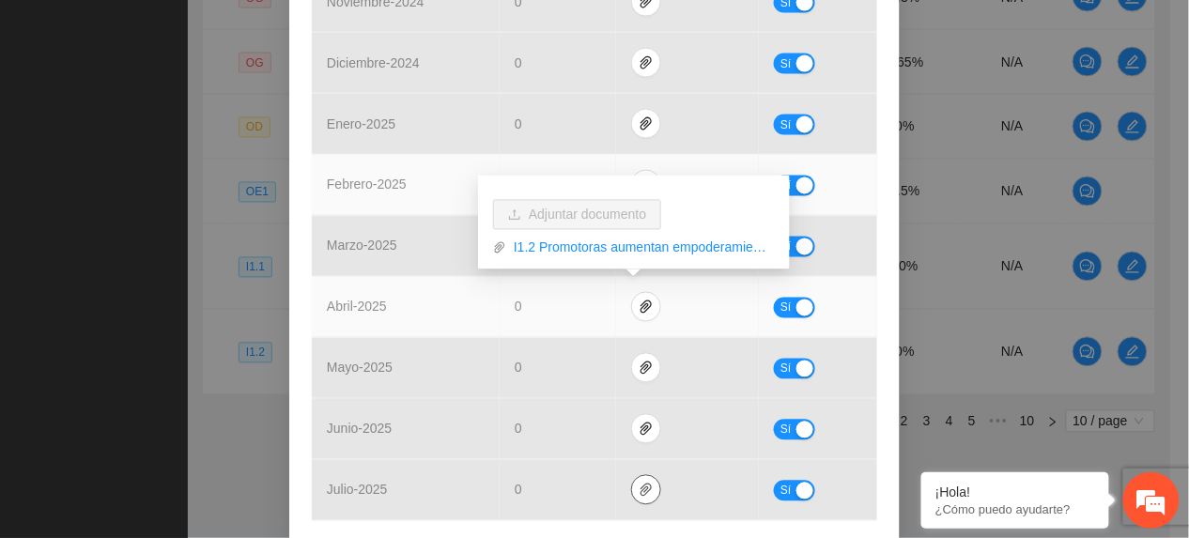
scroll to position [751, 0]
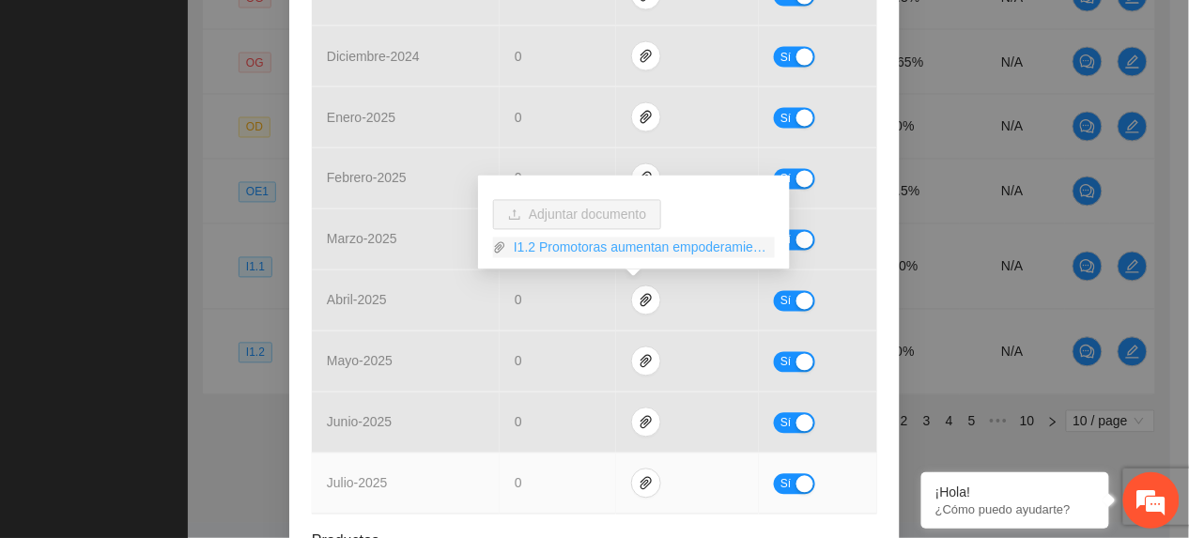
click at [579, 245] on link "I1.2 Promotoras aumentan empoderamiento CG.rar" at bounding box center [640, 248] width 269 height 21
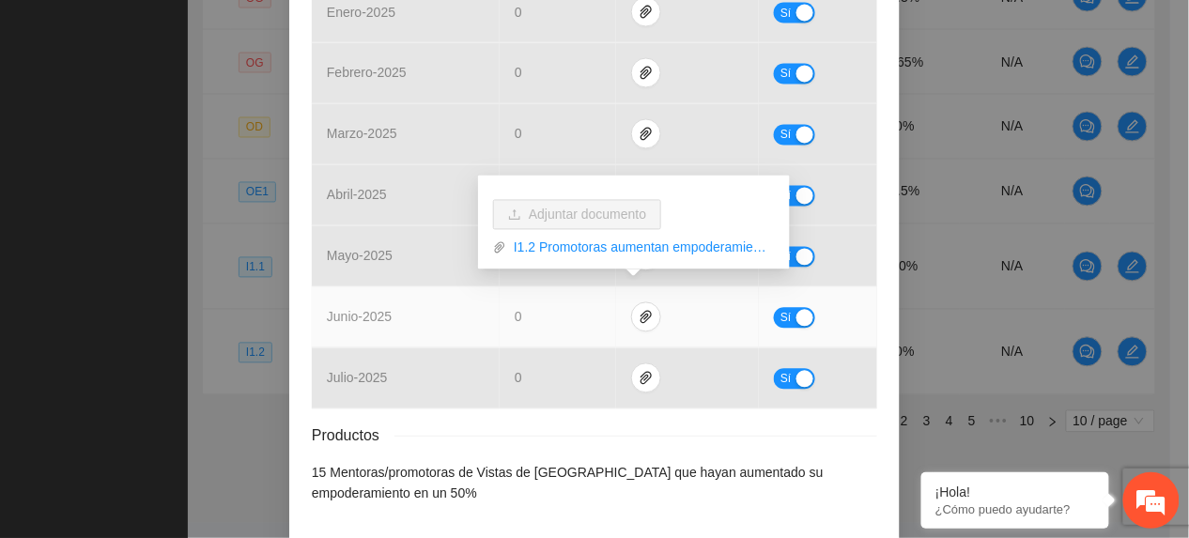
scroll to position [935, 0]
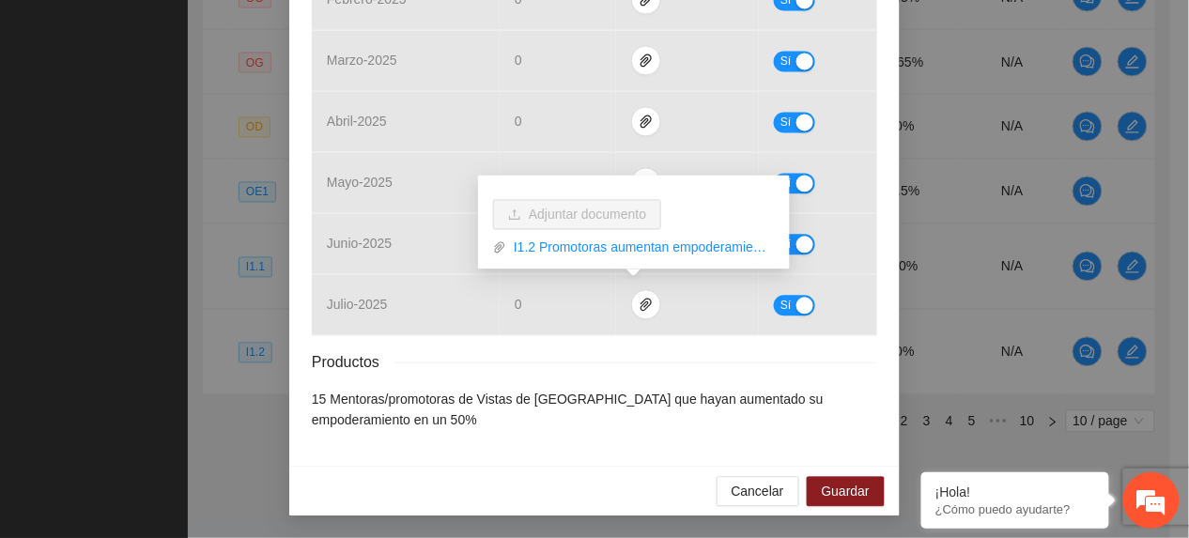
drag, startPoint x: 414, startPoint y: 419, endPoint x: 452, endPoint y: 419, distance: 37.6
click at [418, 423] on li "15 Mentoras/promotoras de Vistas de [GEOGRAPHIC_DATA] que hayan aumentado su em…" at bounding box center [594, 409] width 565 height 41
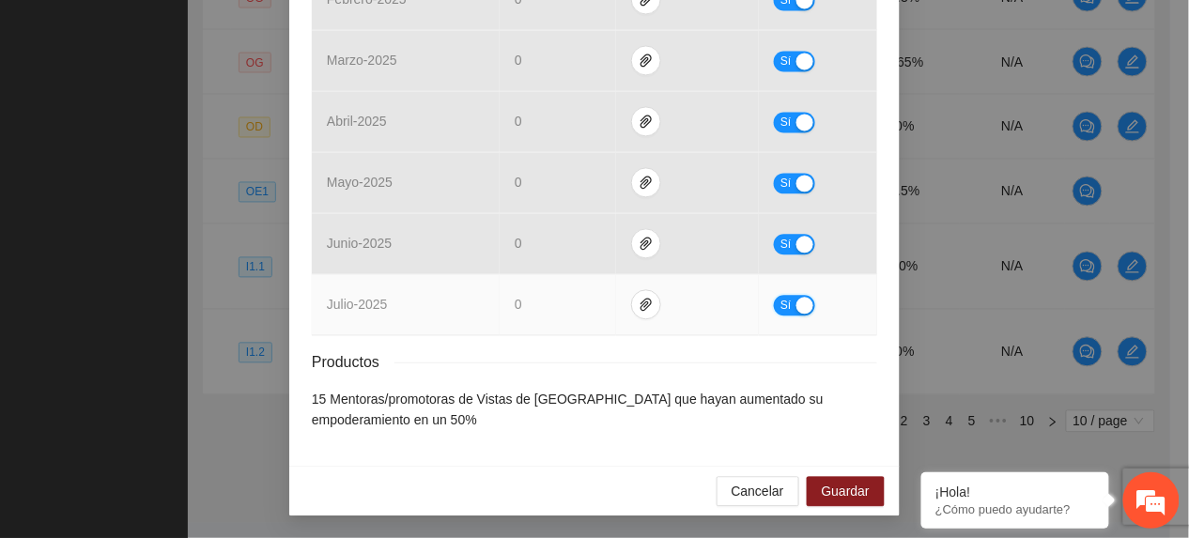
drag, startPoint x: 780, startPoint y: 305, endPoint x: 858, endPoint y: 458, distance: 172.2
click at [781, 306] on span "Sí" at bounding box center [786, 305] width 11 height 21
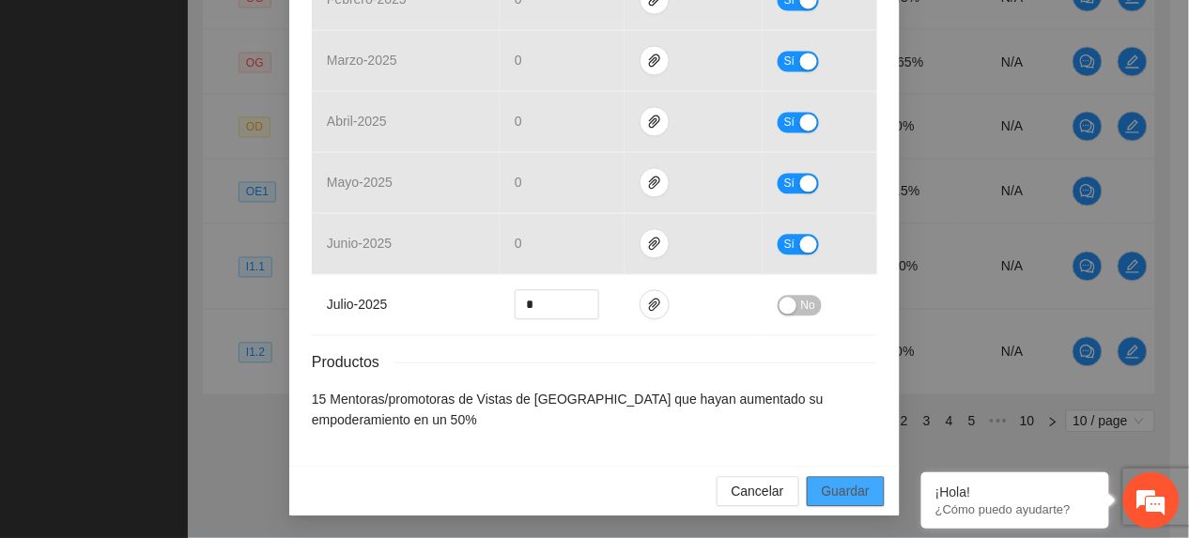
drag, startPoint x: 850, startPoint y: 483, endPoint x: 834, endPoint y: 493, distance: 19.0
click at [846, 487] on span "Guardar" at bounding box center [846, 491] width 48 height 21
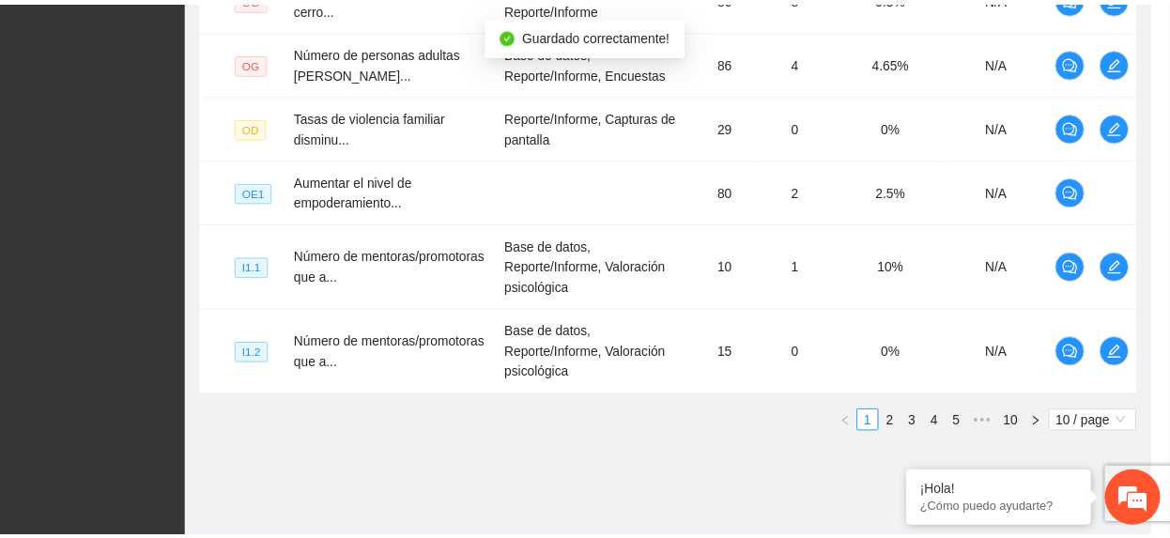
scroll to position [842, 0]
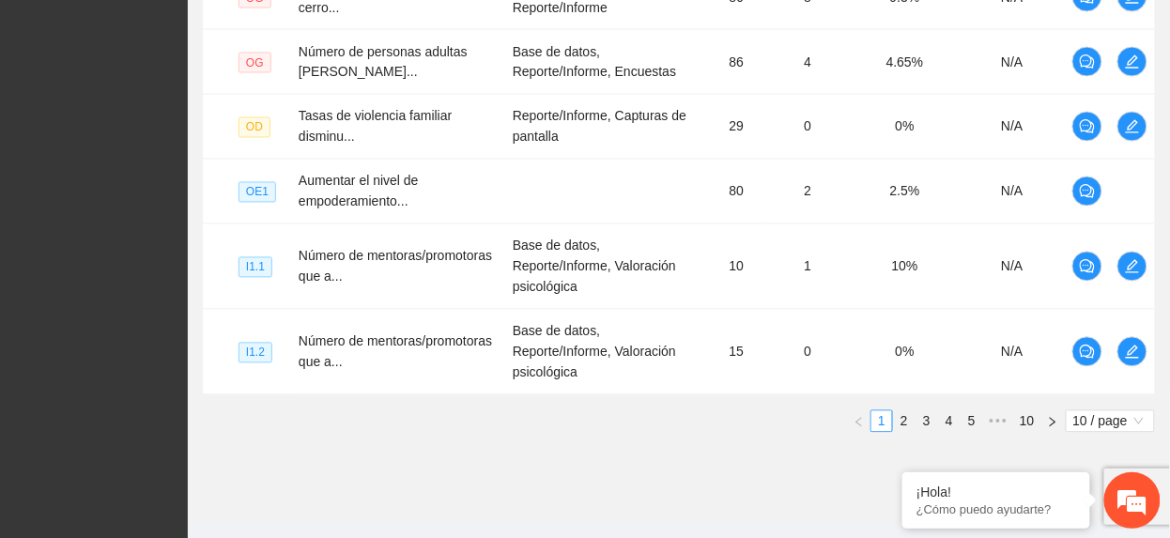
click at [902, 411] on link "2" at bounding box center [904, 421] width 21 height 21
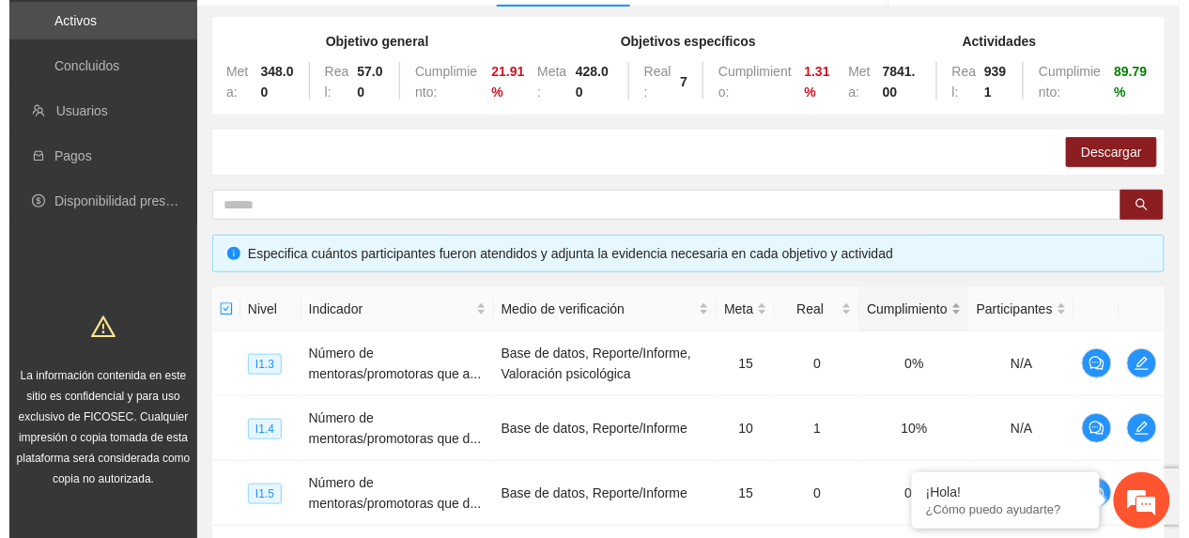
scroll to position [306, 0]
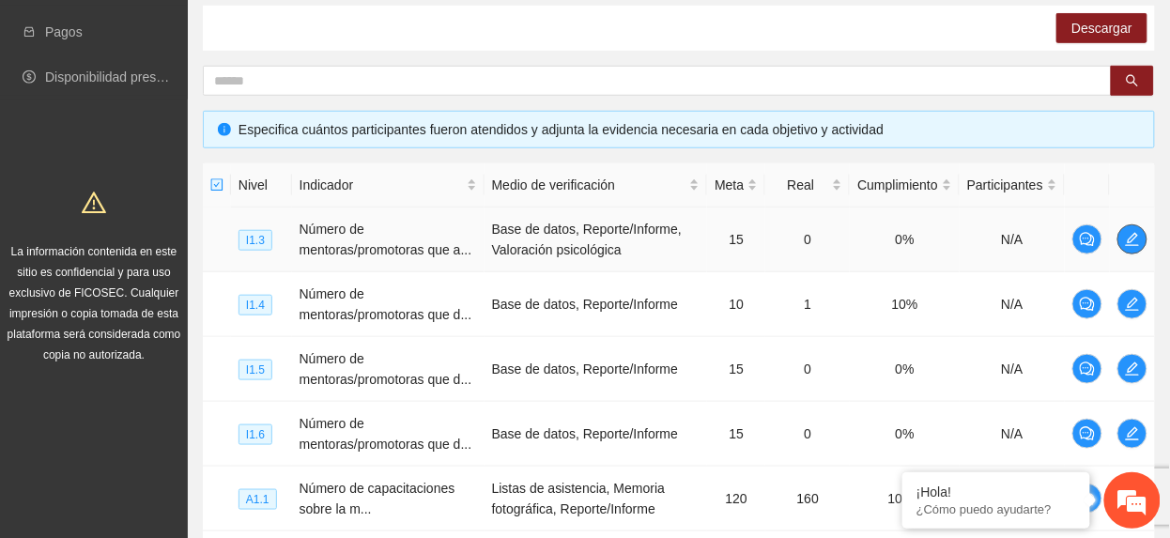
click at [1131, 241] on icon "edit" at bounding box center [1132, 239] width 15 height 15
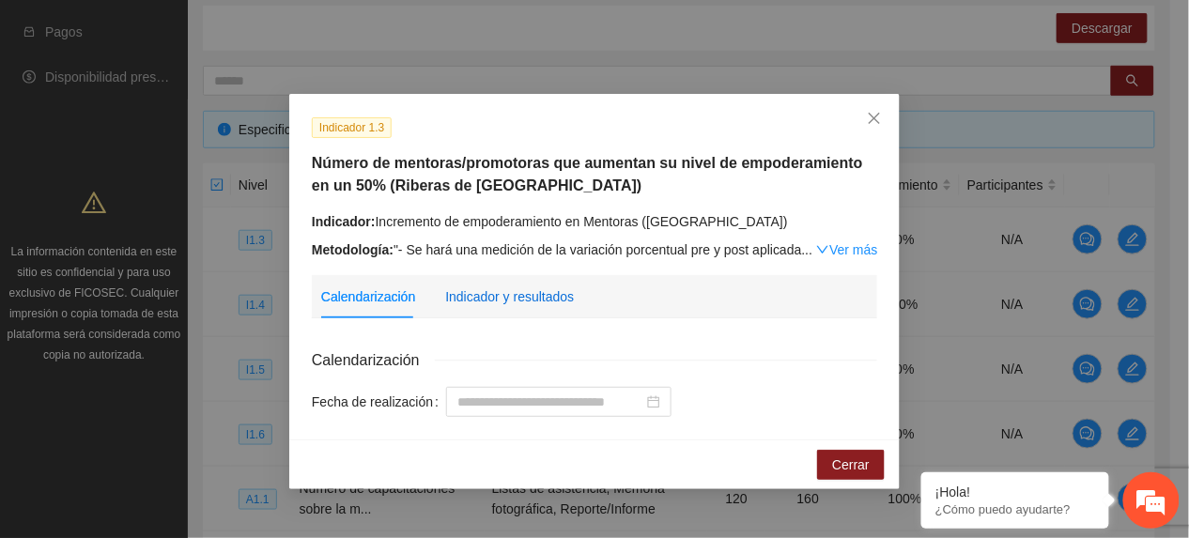
click at [558, 295] on div "Indicador y resultados" at bounding box center [509, 296] width 129 height 21
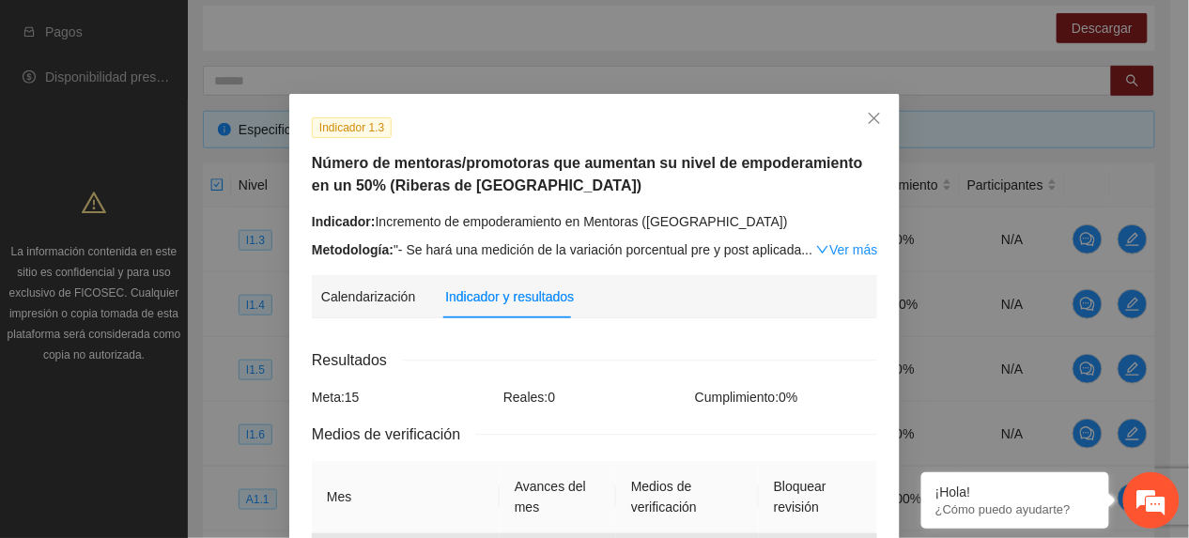
click at [845, 249] on link "Ver más" at bounding box center [846, 249] width 61 height 15
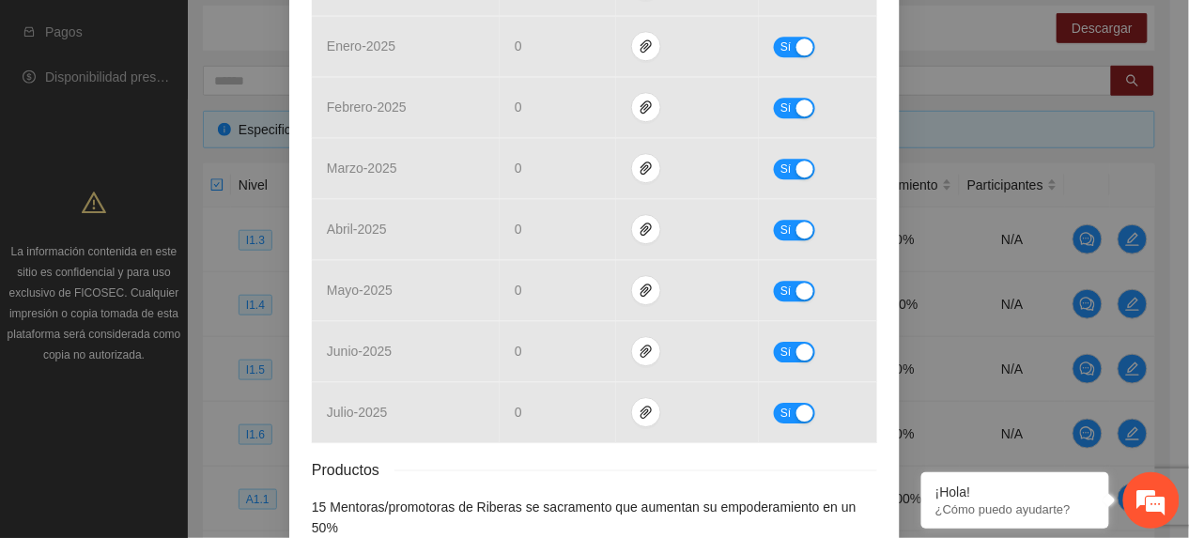
scroll to position [1252, 0]
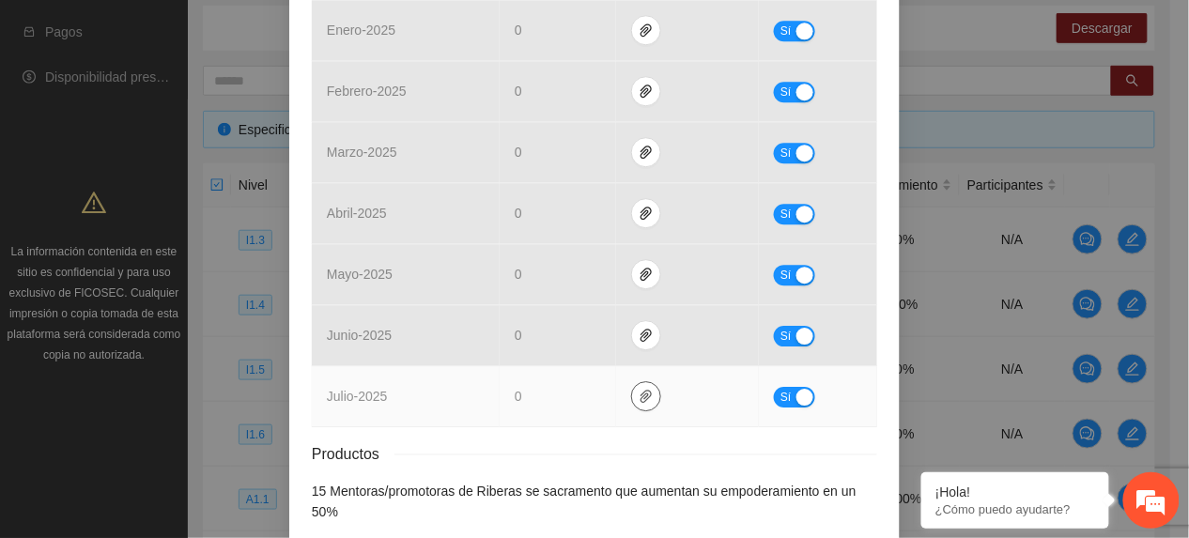
click at [641, 399] on icon "paper-clip" at bounding box center [646, 396] width 11 height 13
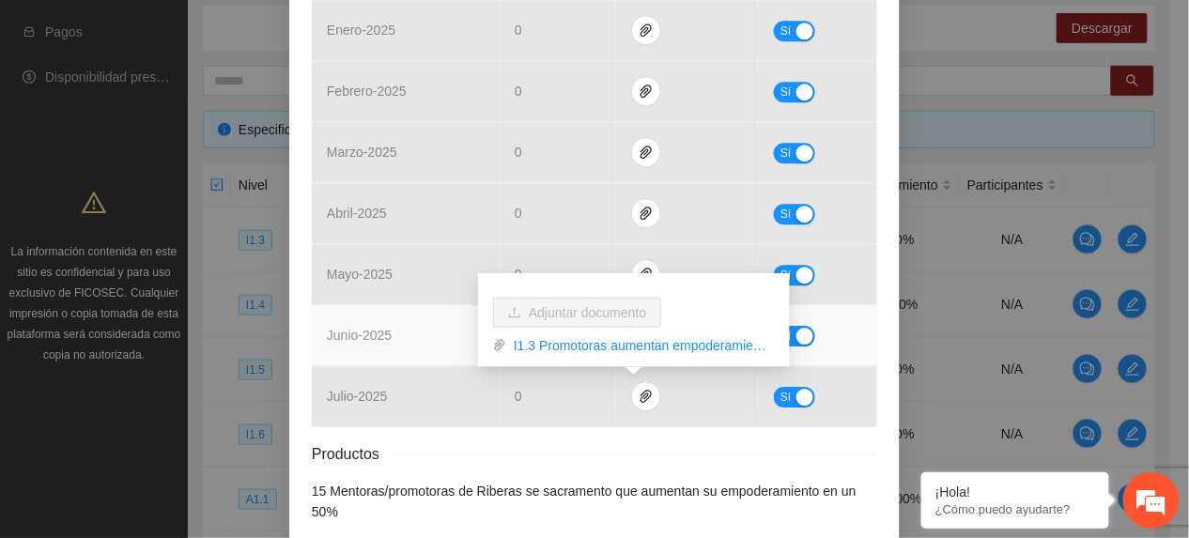
drag, startPoint x: 346, startPoint y: 336, endPoint x: 357, endPoint y: 331, distance: 12.6
click at [357, 331] on span "junio - 2025" at bounding box center [359, 335] width 65 height 15
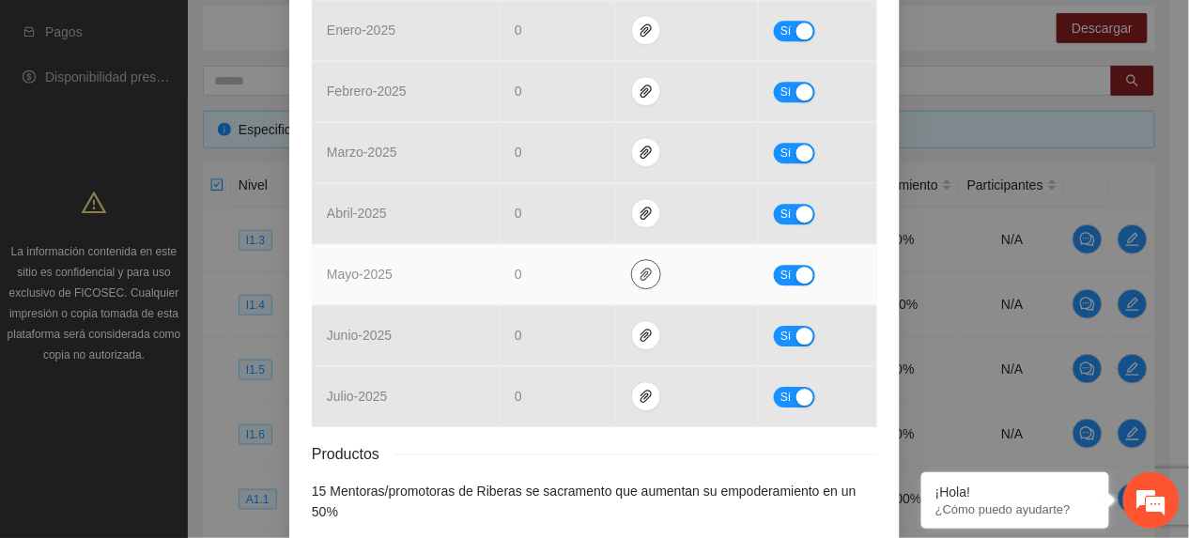
click at [641, 276] on icon "paper-clip" at bounding box center [646, 274] width 11 height 13
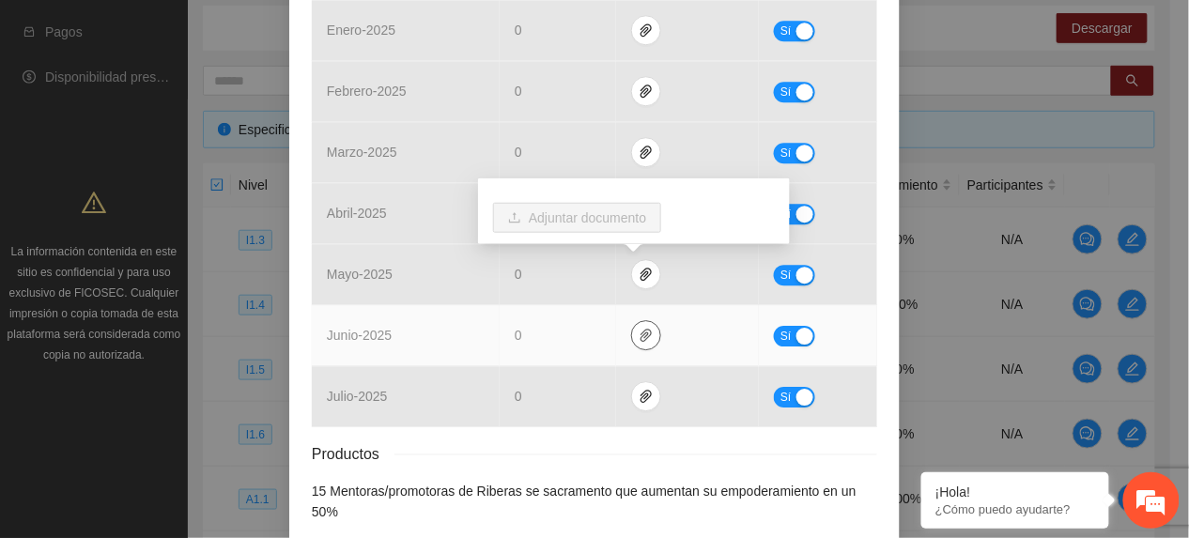
click at [639, 339] on icon "paper-clip" at bounding box center [646, 335] width 15 height 15
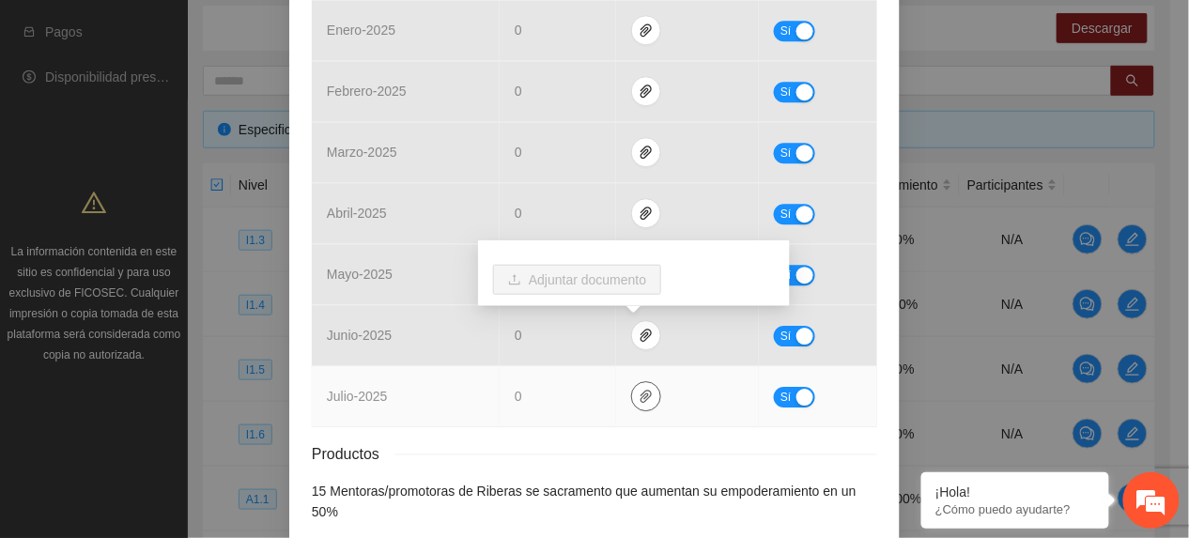
click at [633, 388] on button "button" at bounding box center [646, 396] width 30 height 30
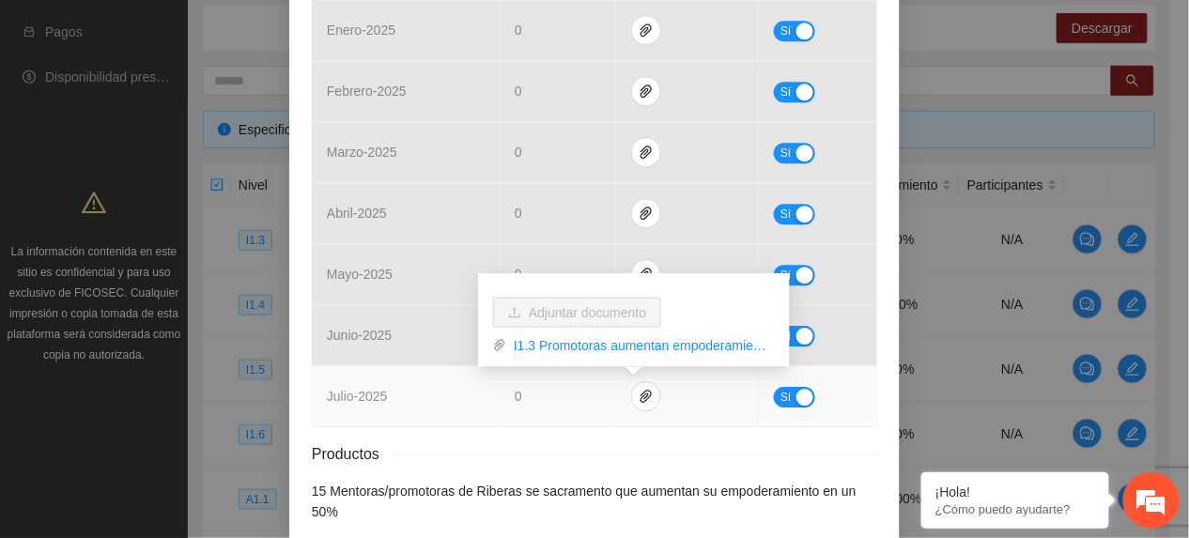
drag, startPoint x: 605, startPoint y: 342, endPoint x: 557, endPoint y: 369, distance: 55.1
click at [603, 343] on link "I1.3 Promotoras aumentan empoderamiento RS.rar" at bounding box center [640, 345] width 269 height 21
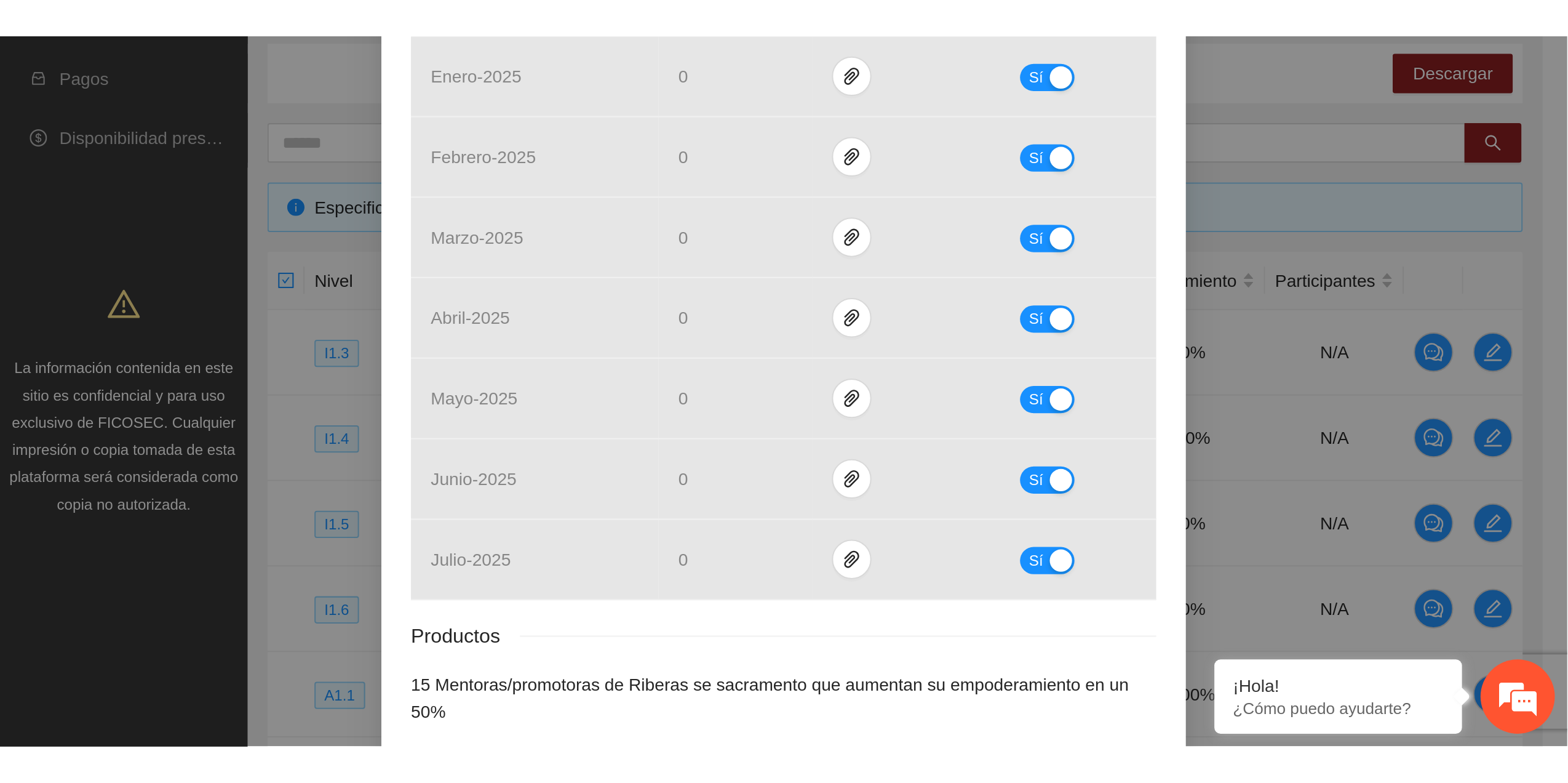
scroll to position [453, 0]
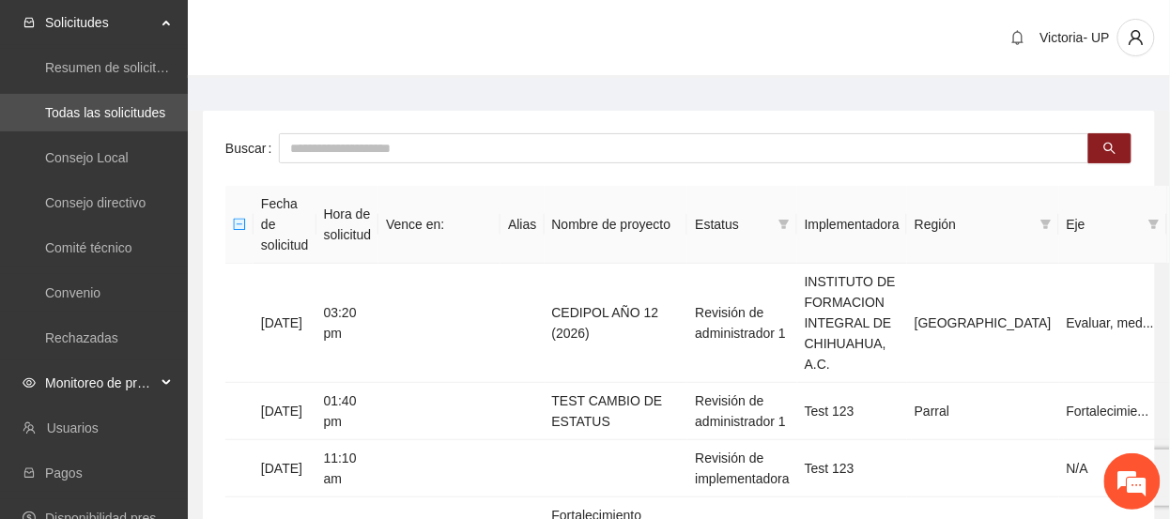
click at [129, 388] on span "Monitoreo de proyectos" at bounding box center [100, 383] width 111 height 38
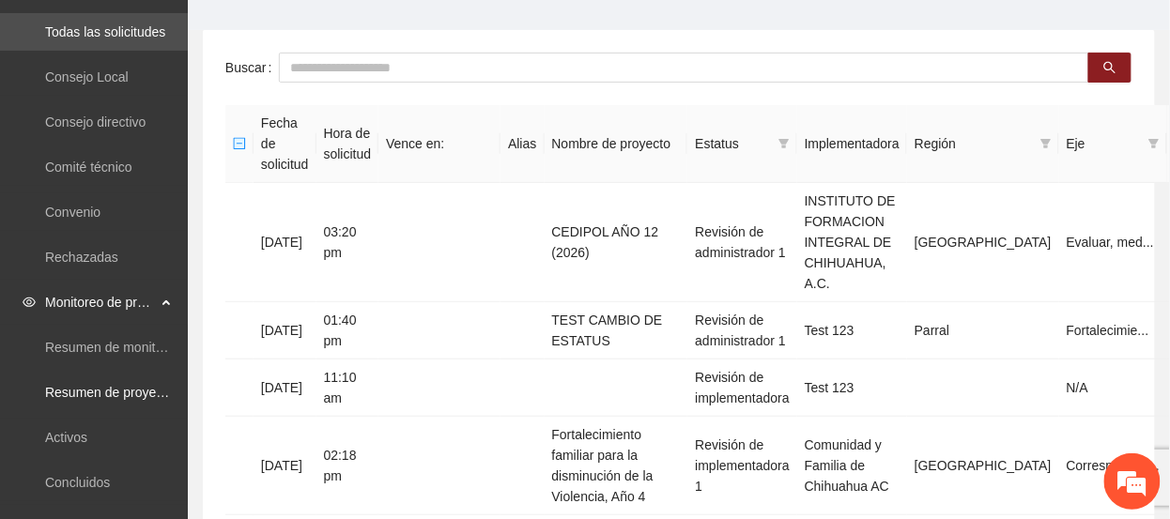
scroll to position [125, 0]
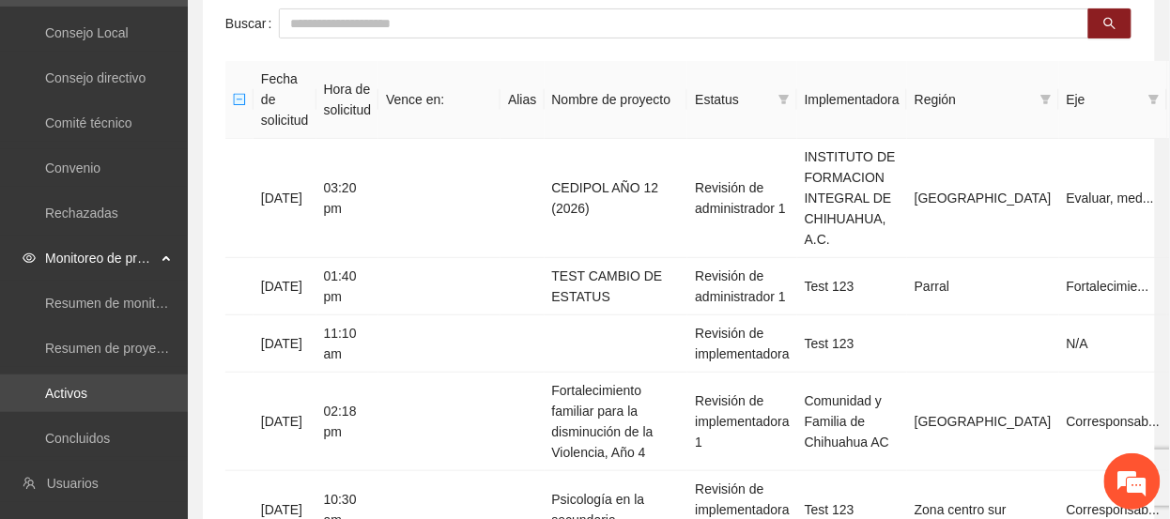
click at [73, 396] on link "Activos" at bounding box center [66, 393] width 42 height 15
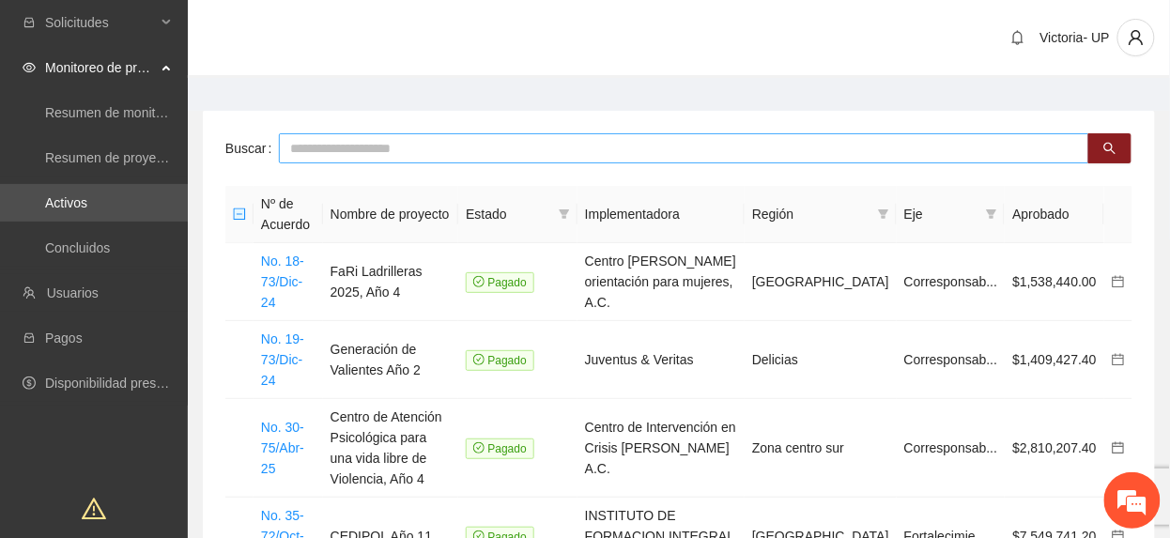
click at [365, 147] on input "text" at bounding box center [684, 148] width 811 height 30
type input "*********"
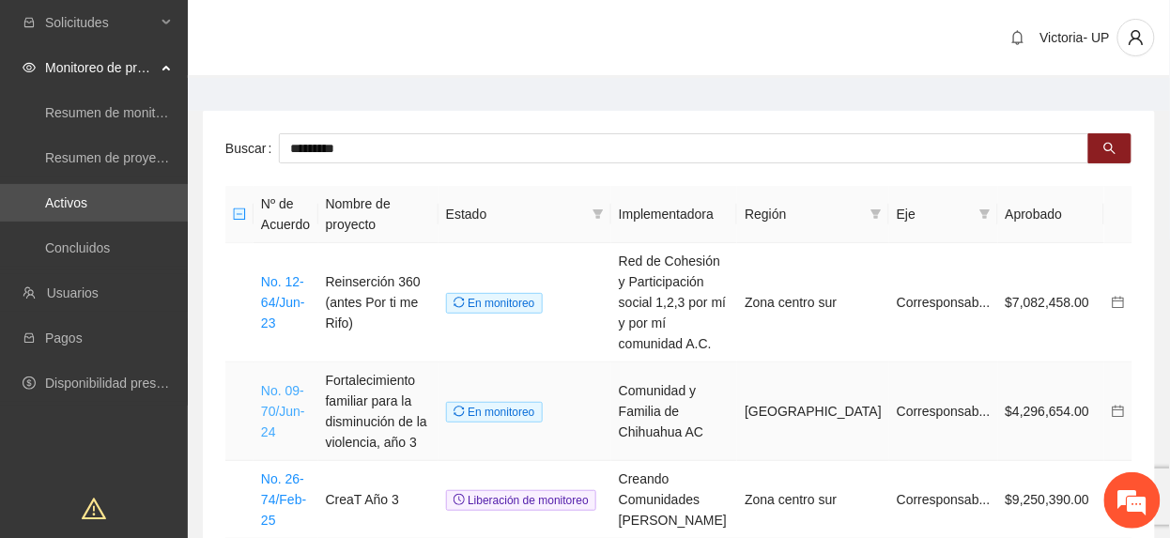
click at [293, 383] on link "No. 09-70/Jun-24" at bounding box center [283, 411] width 44 height 56
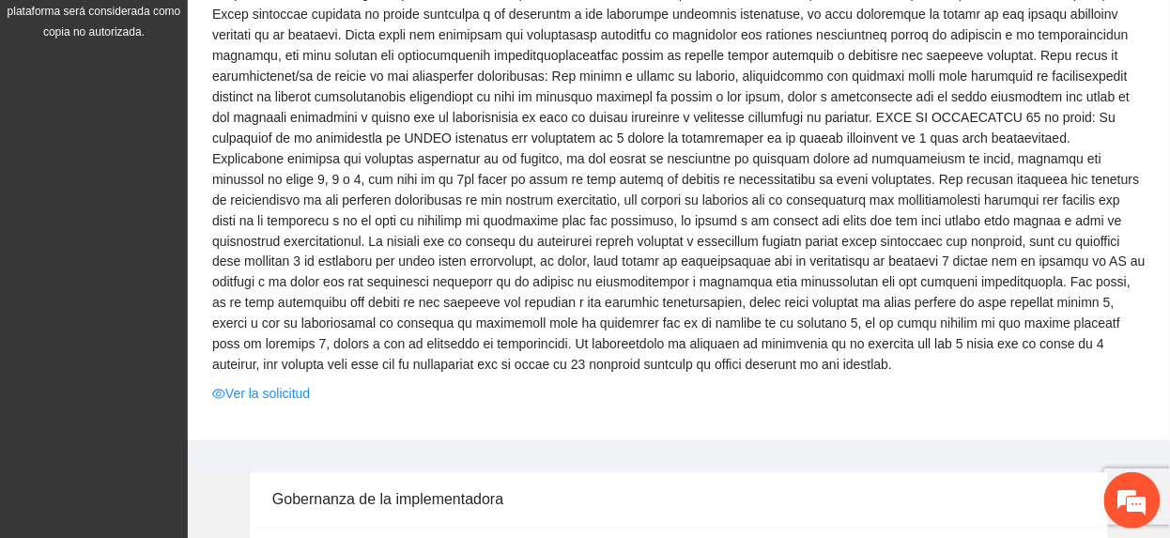
scroll to position [955, 0]
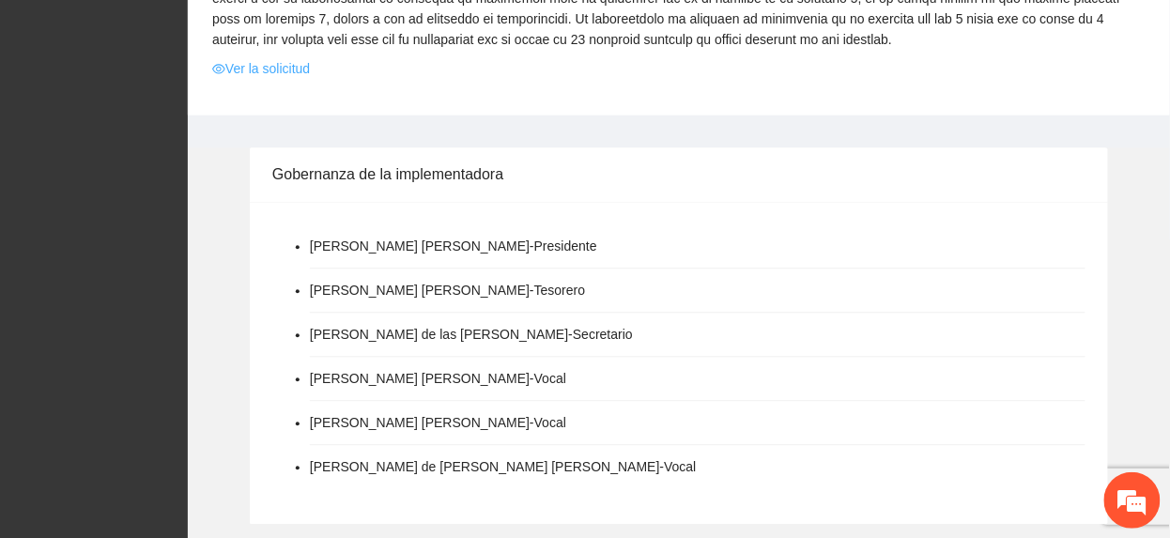
click at [238, 58] on link "Ver la solicitud" at bounding box center [261, 68] width 98 height 21
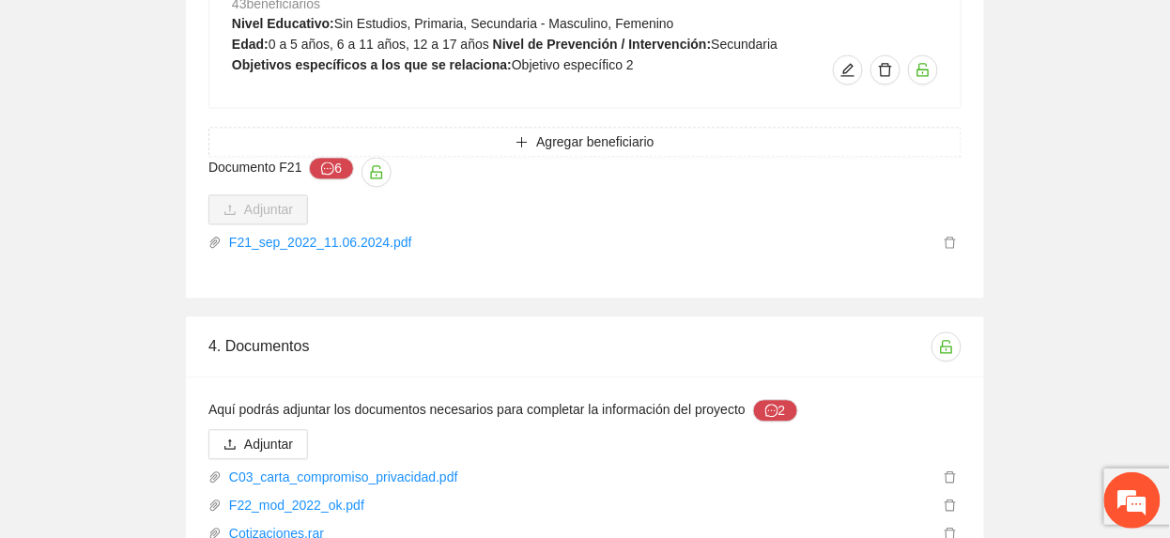
scroll to position [9762, 0]
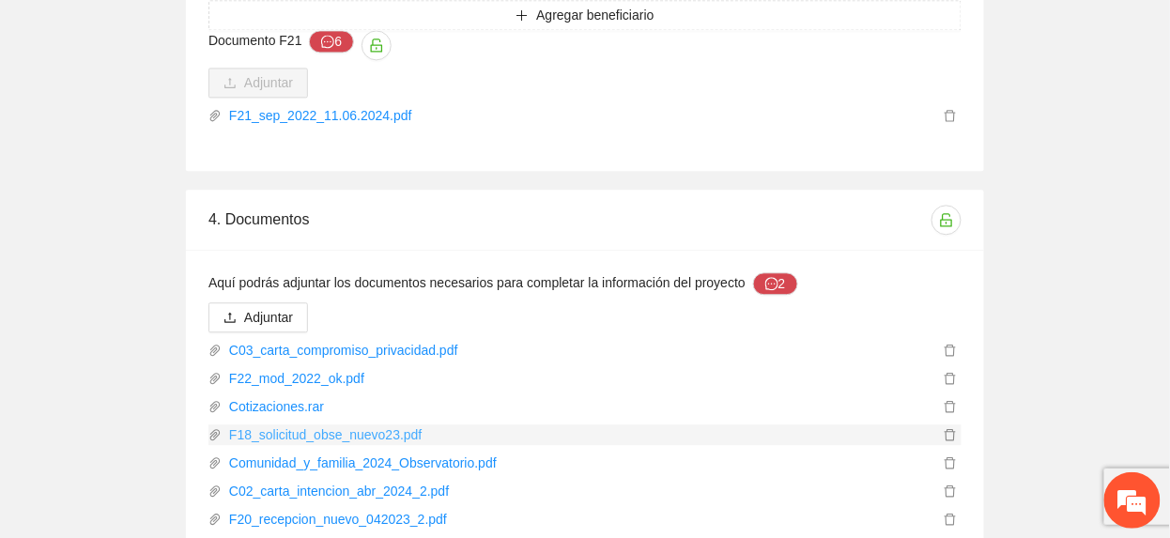
click at [509, 425] on link "F18_solicitud_obse_nuevo23.pdf" at bounding box center [581, 435] width 718 height 21
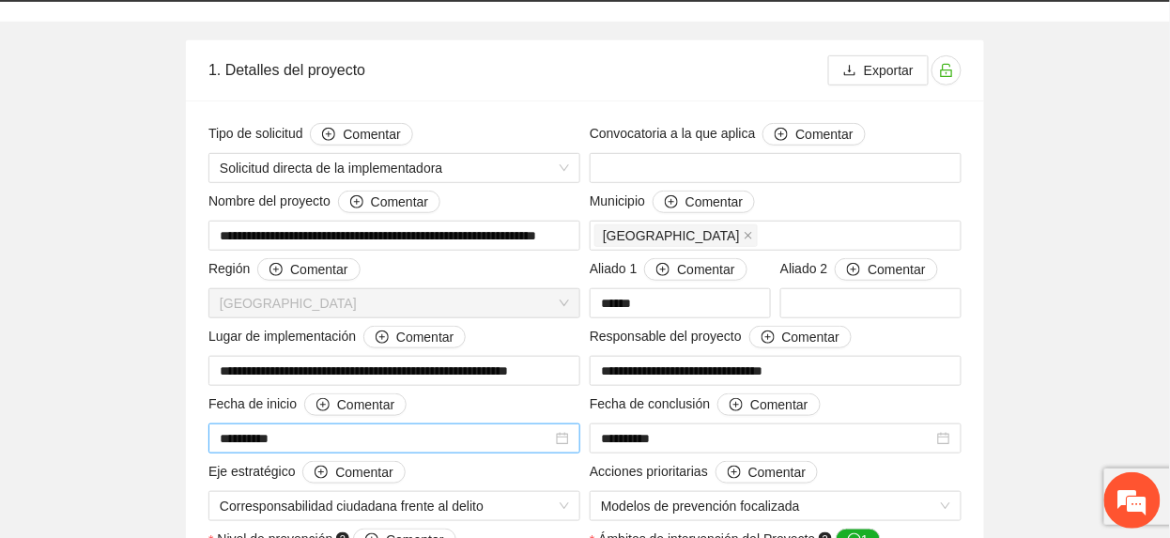
scroll to position [250, 0]
